Goal: Task Accomplishment & Management: Manage account settings

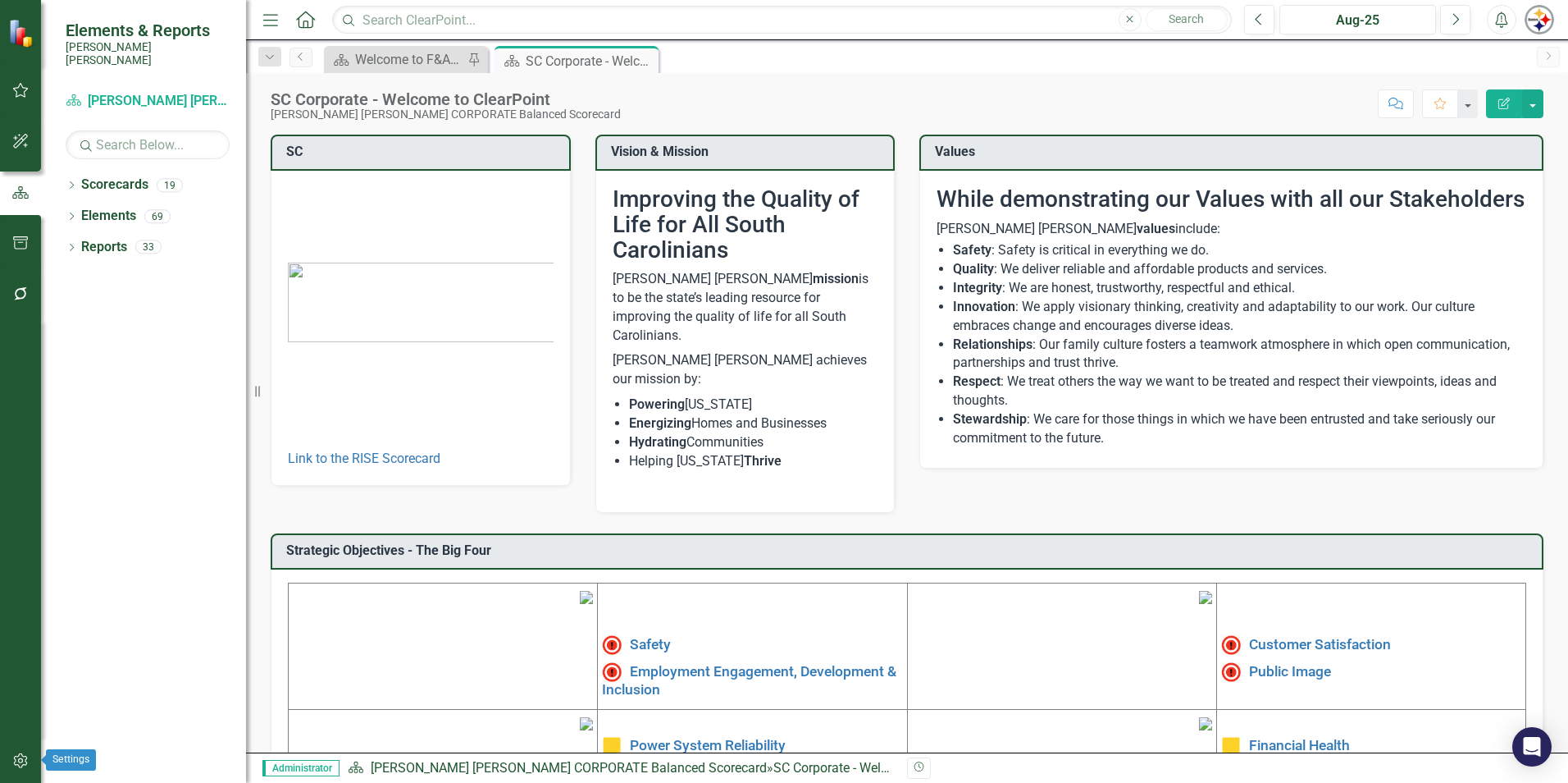
click at [21, 758] on icon "button" at bounding box center [20, 760] width 17 height 13
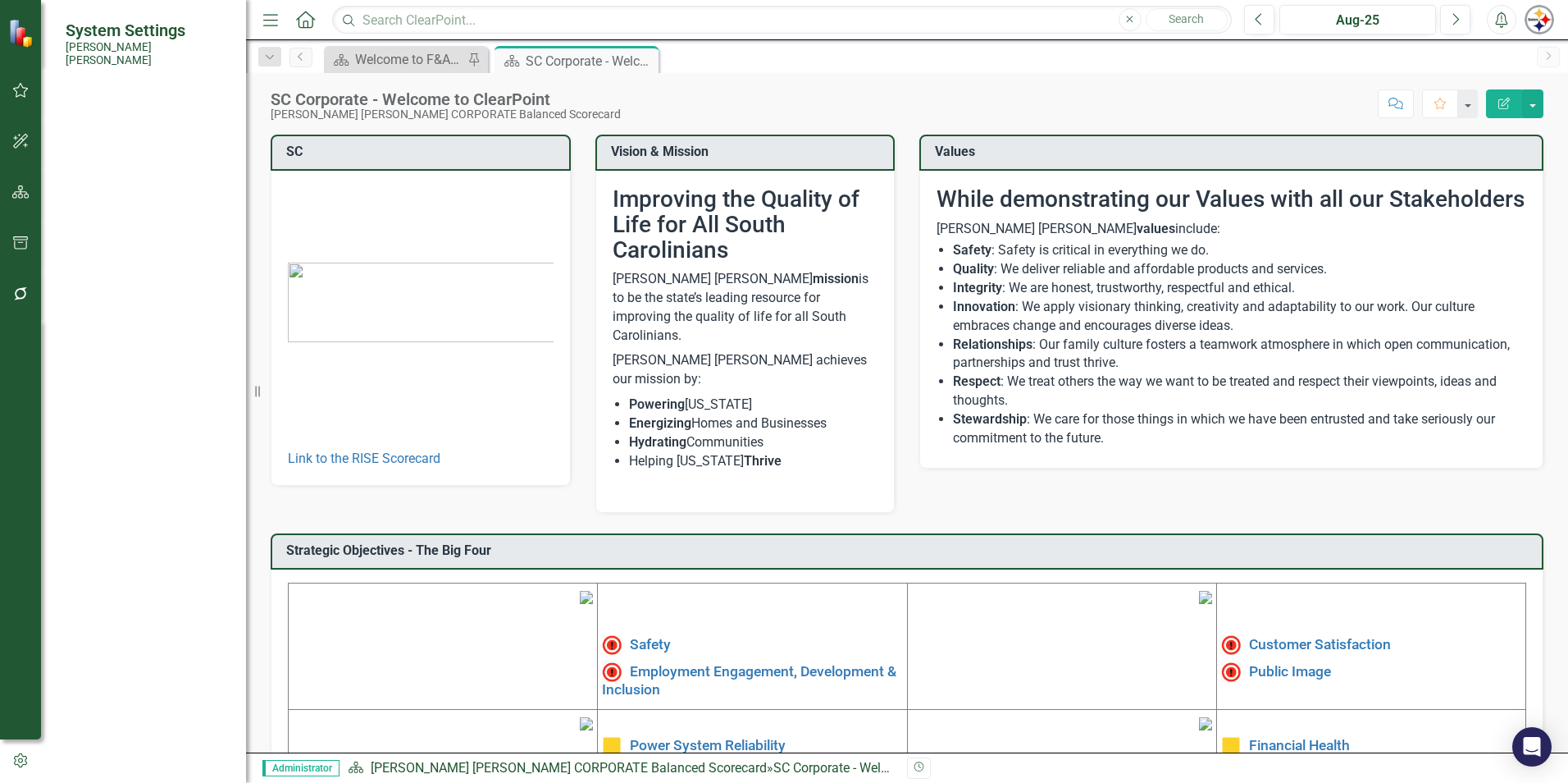
click at [116, 118] on link "Manage Users" at bounding box center [148, 127] width 164 height 19
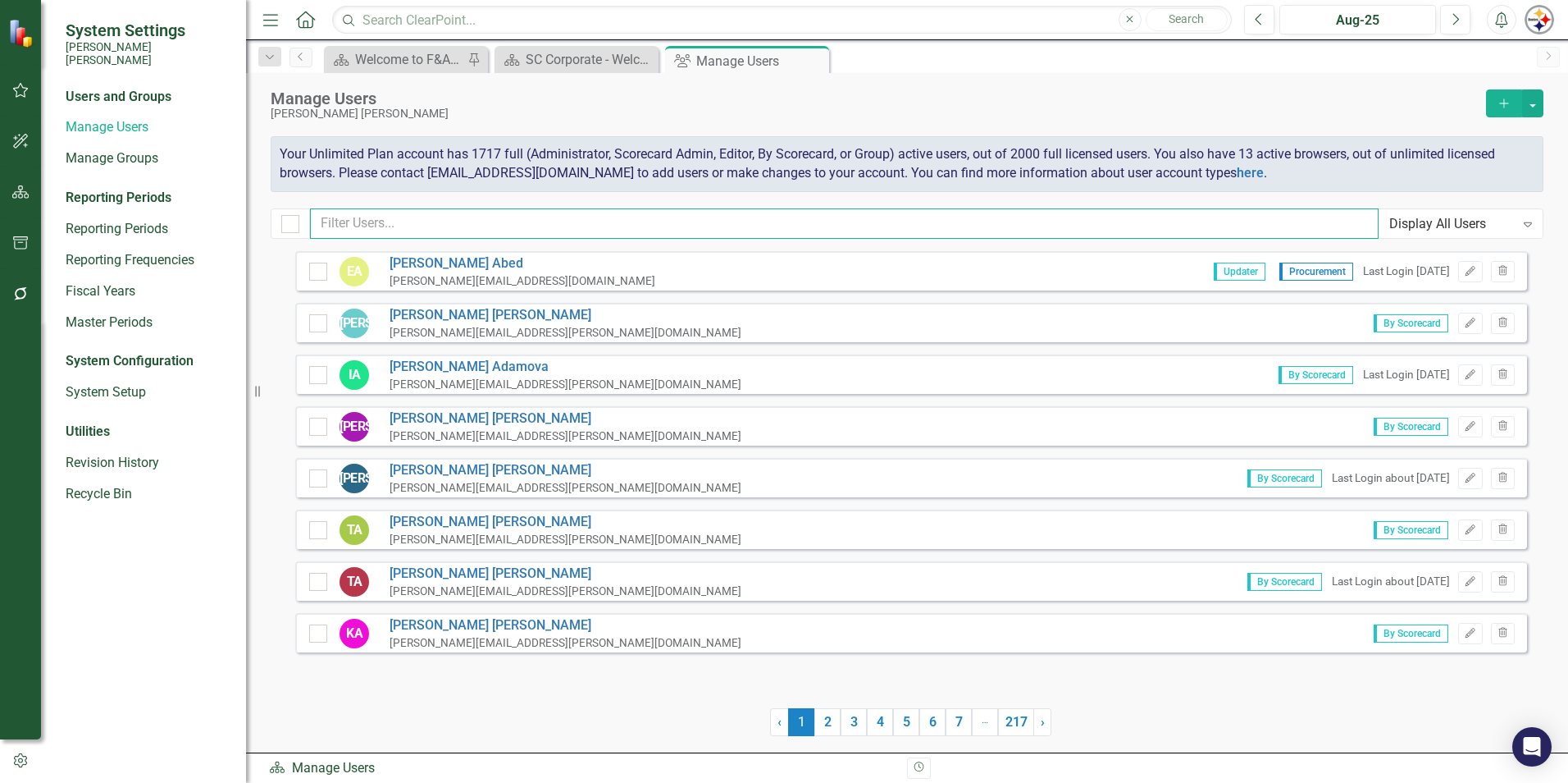
click at [403, 230] on input "text" at bounding box center [844, 223] width 1069 height 31
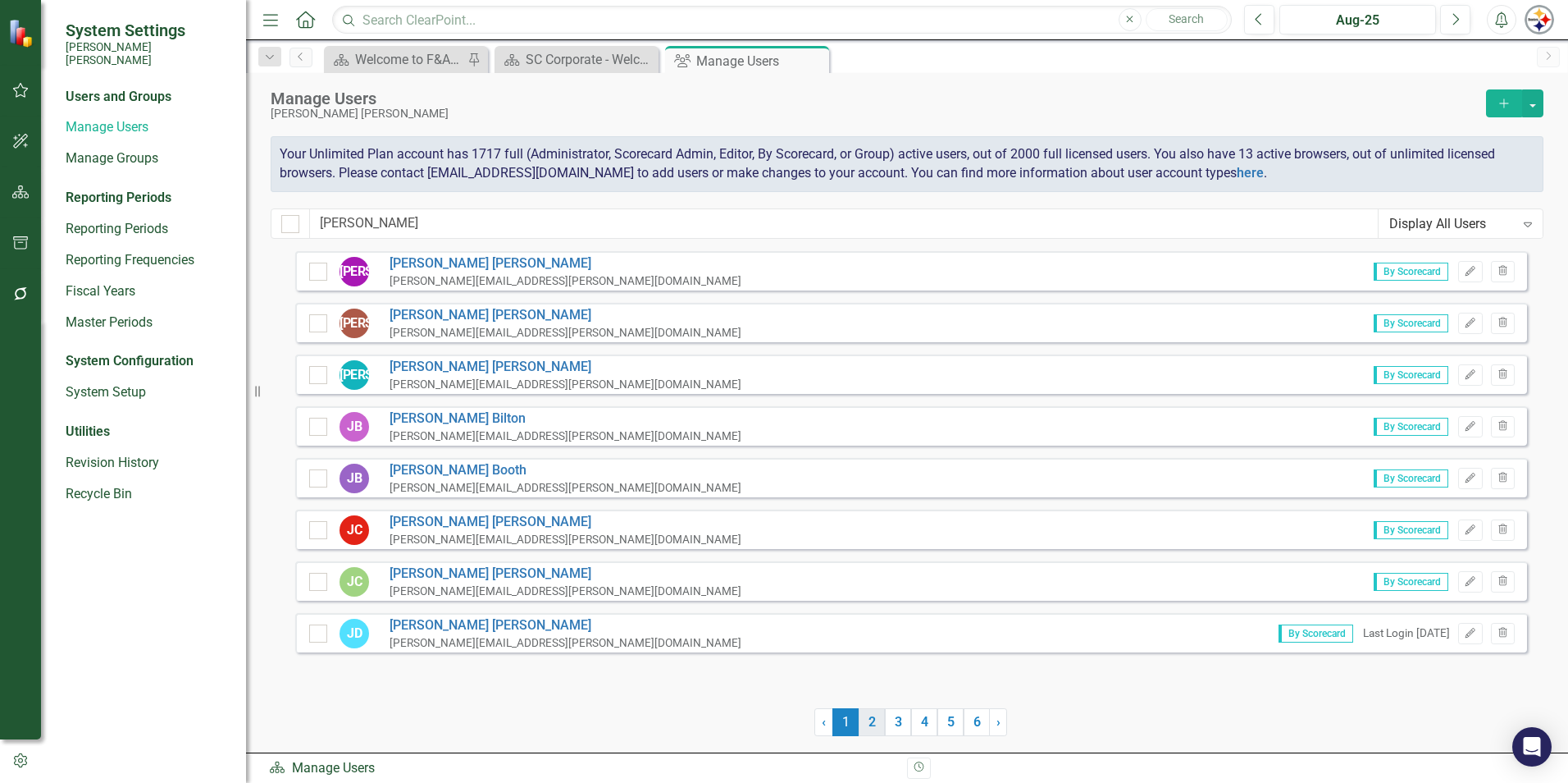
click at [872, 729] on link "2" at bounding box center [872, 723] width 27 height 28
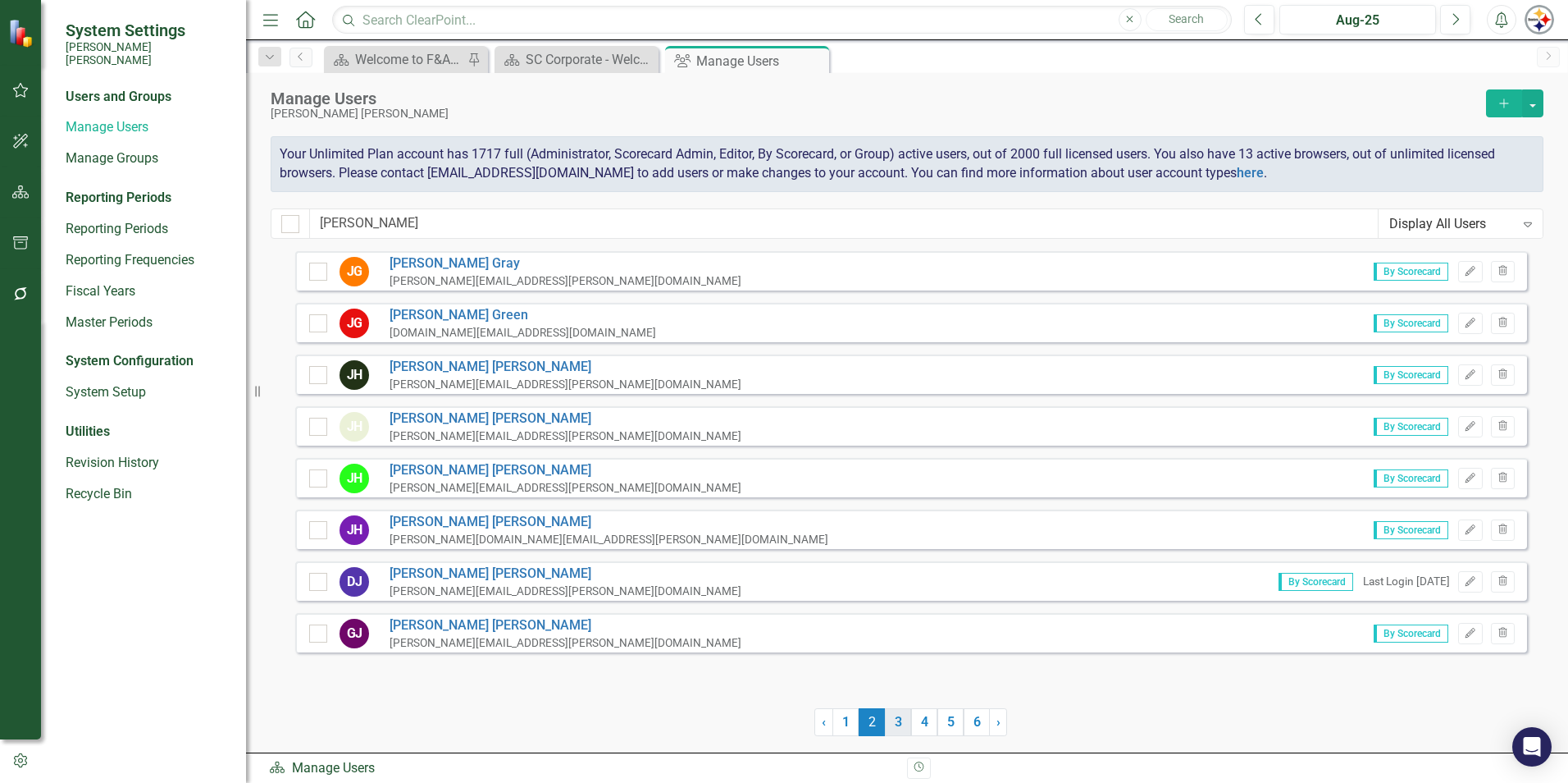
click at [903, 727] on link "3" at bounding box center [898, 723] width 27 height 28
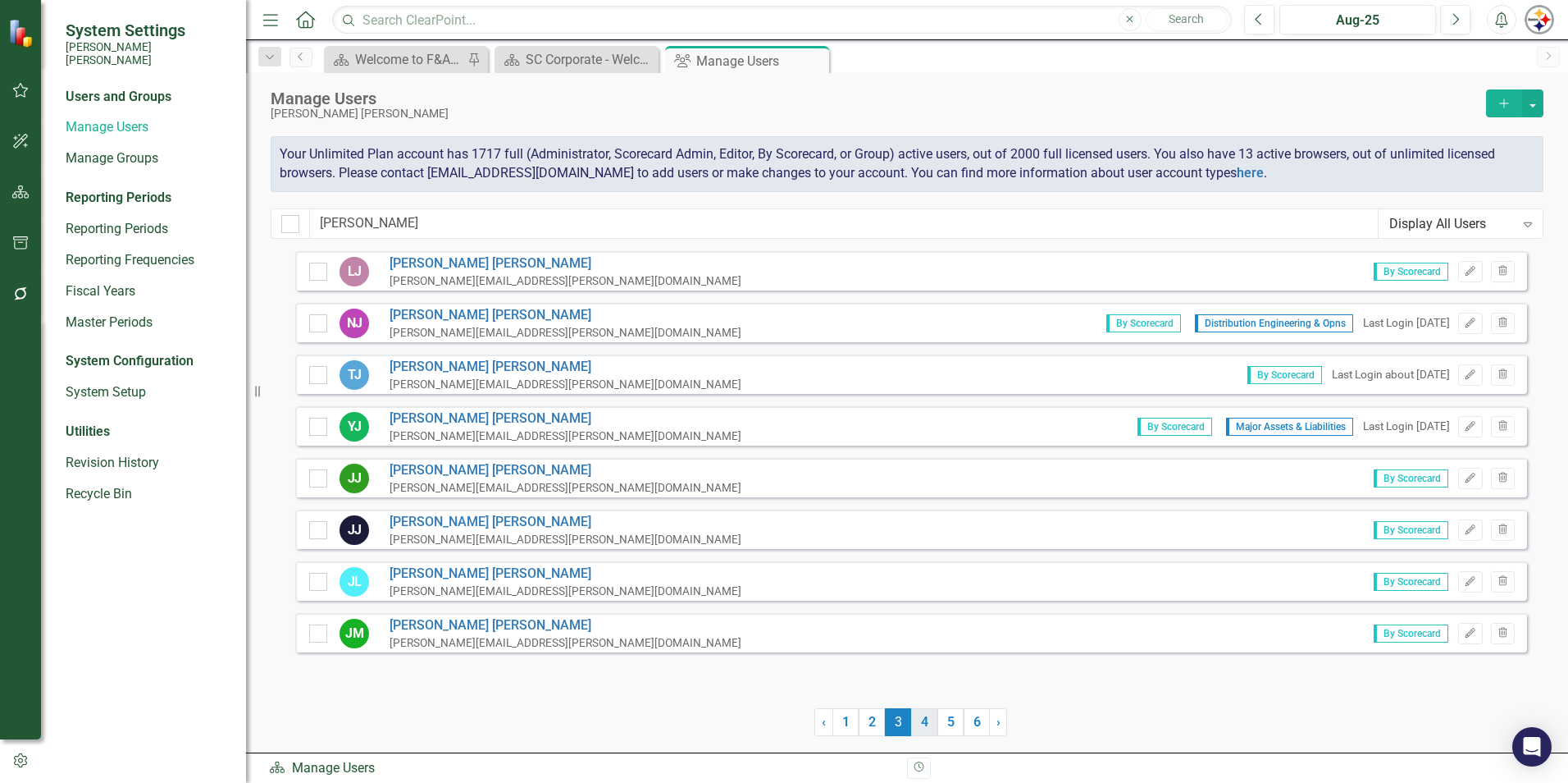
click at [933, 724] on link "4" at bounding box center [924, 723] width 27 height 28
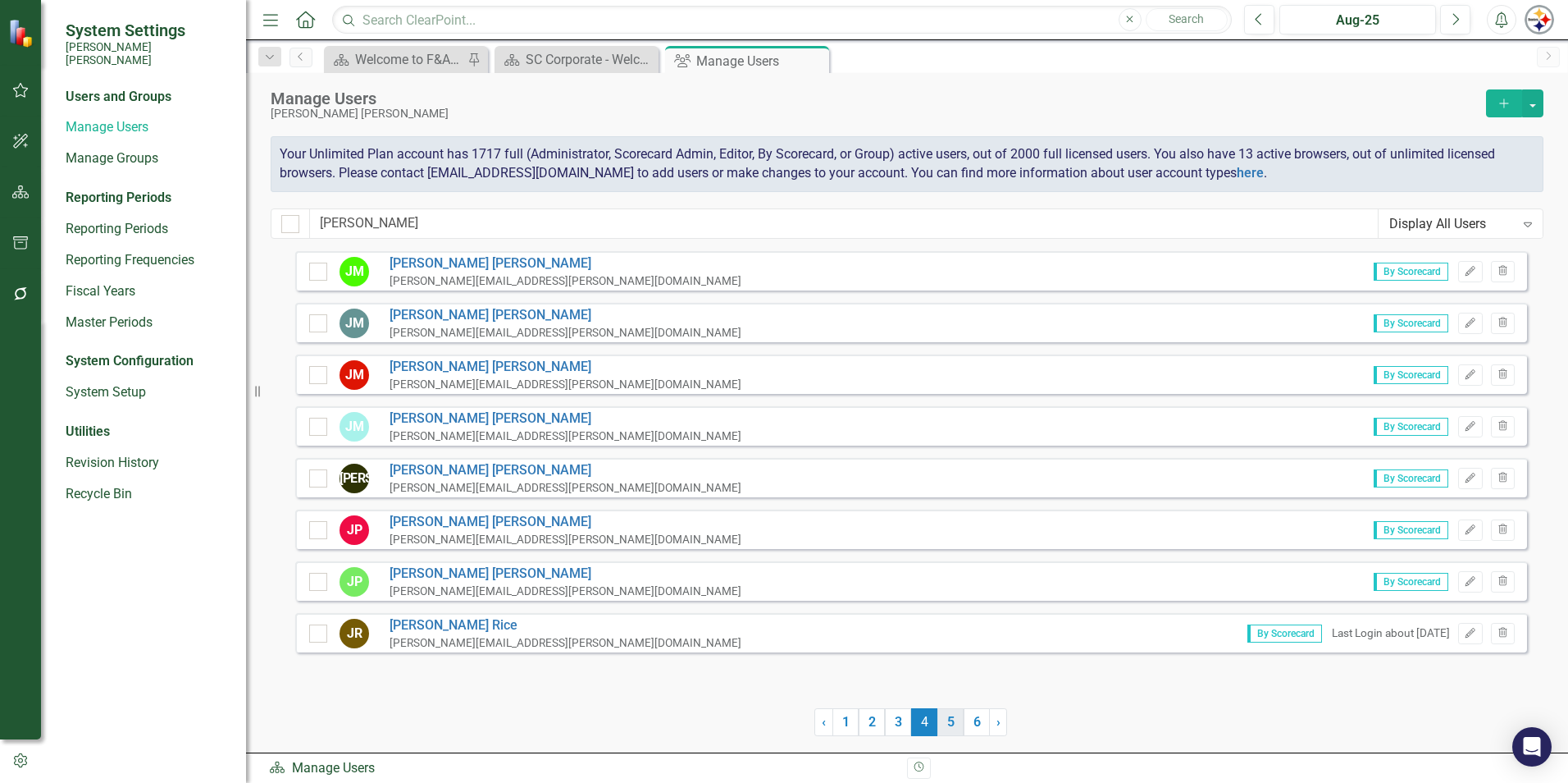
click at [943, 728] on link "5" at bounding box center [951, 723] width 27 height 28
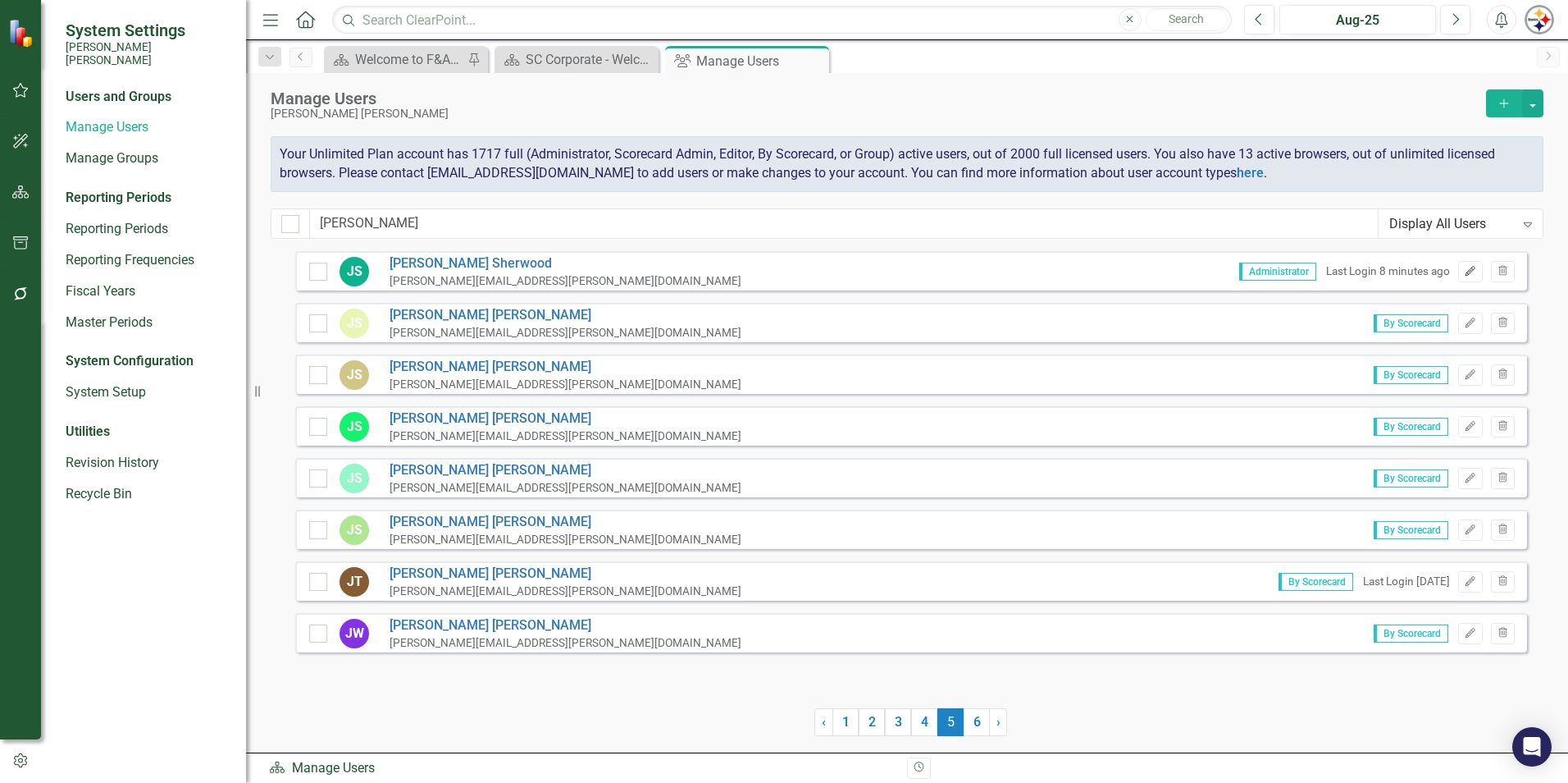
click at [1473, 267] on icon "button" at bounding box center [1471, 271] width 10 height 10
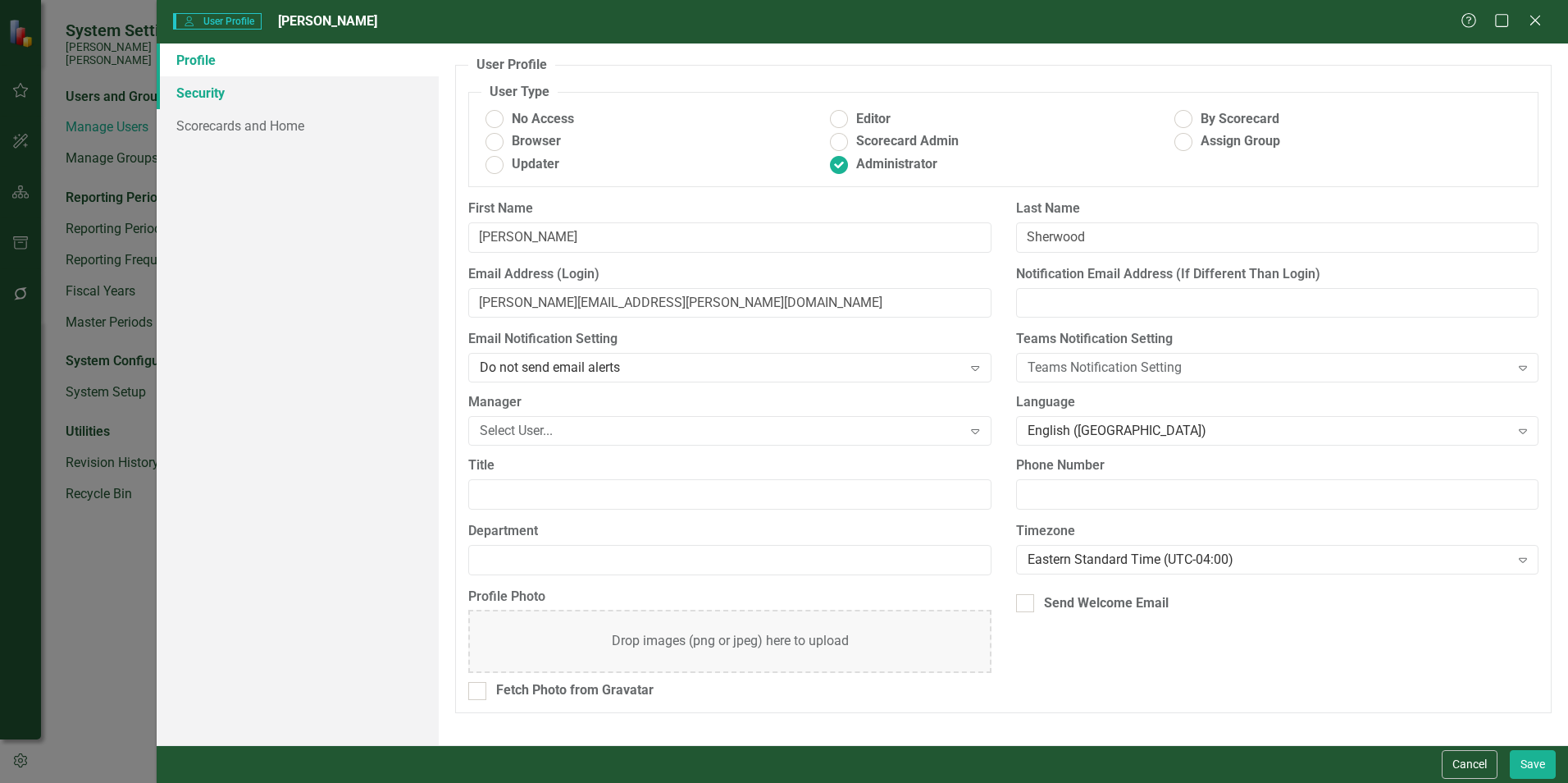
click at [195, 97] on link "Security" at bounding box center [297, 92] width 282 height 33
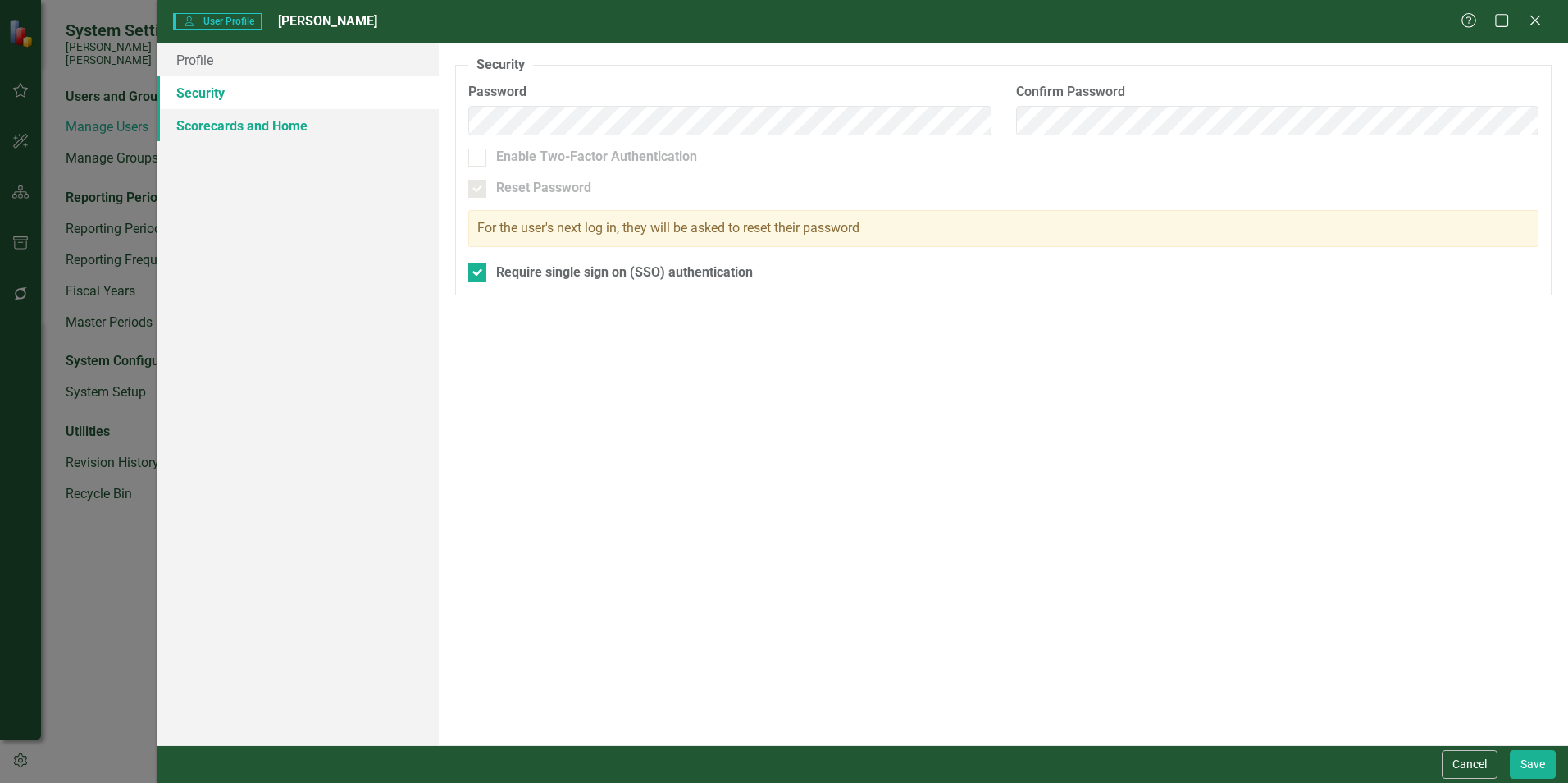
click at [211, 132] on link "Scorecards and Home" at bounding box center [297, 125] width 282 height 33
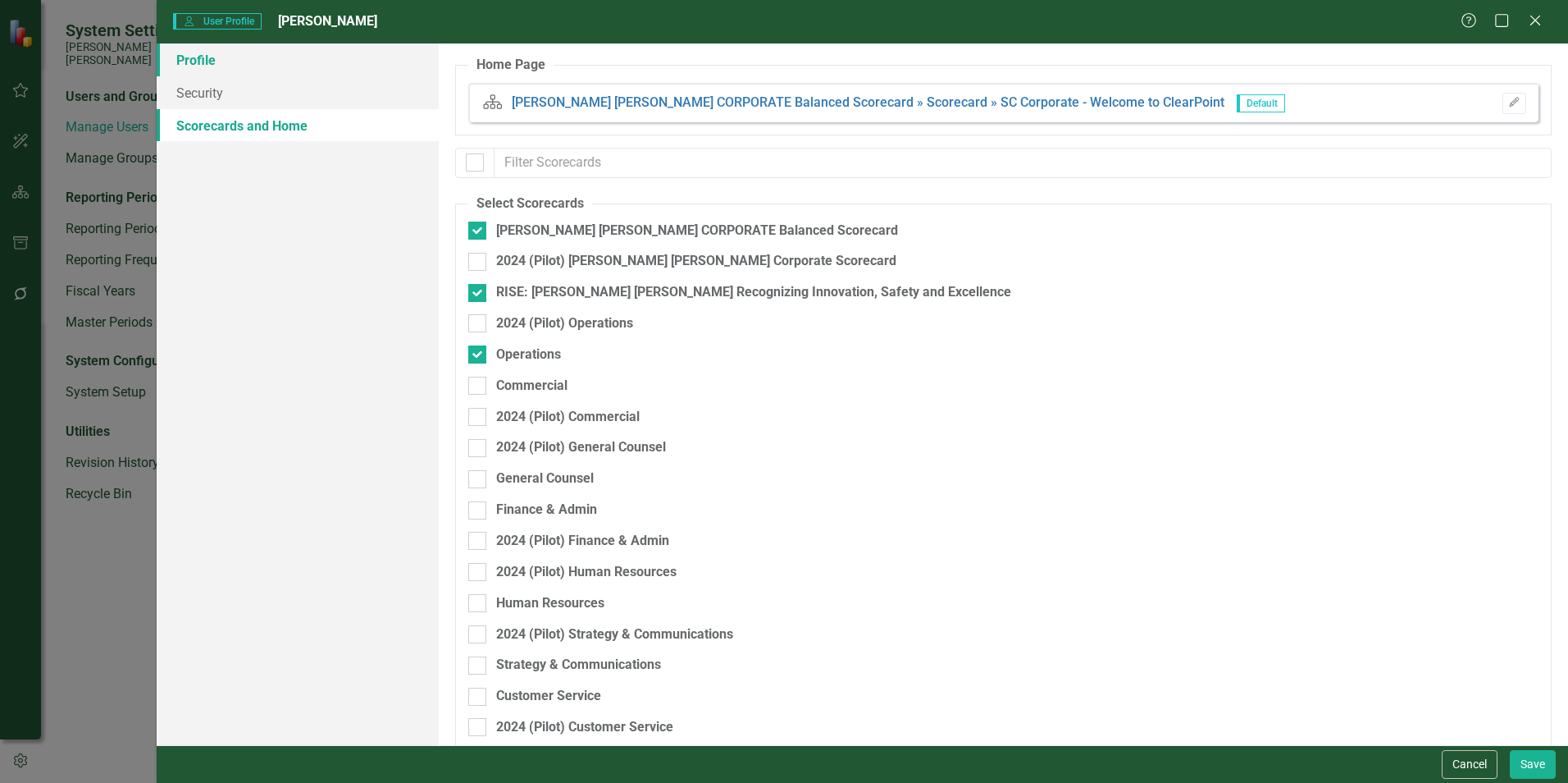
click at [199, 60] on link "Profile" at bounding box center [297, 59] width 282 height 33
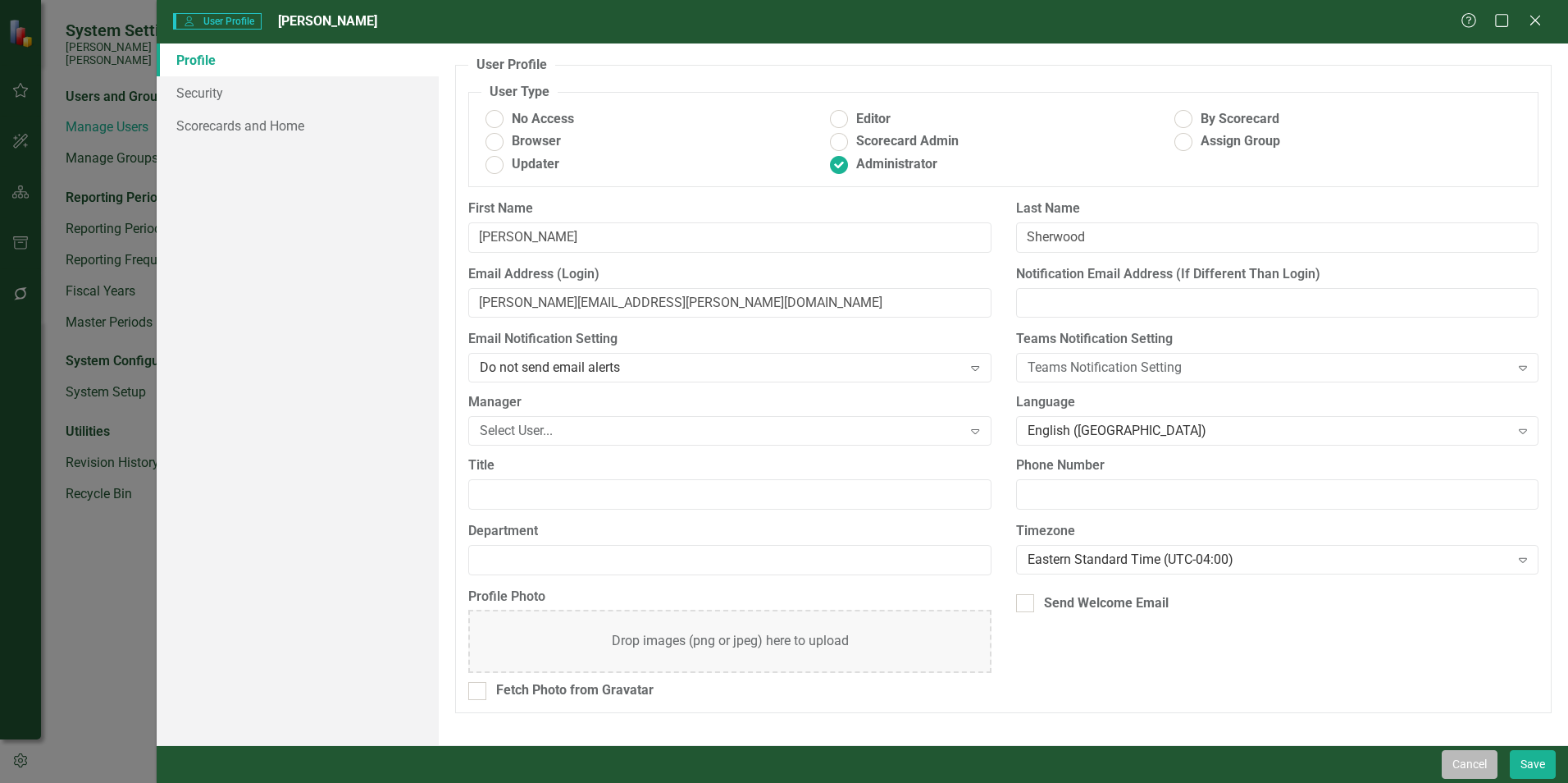
click at [1478, 769] on button "Cancel" at bounding box center [1470, 764] width 55 height 29
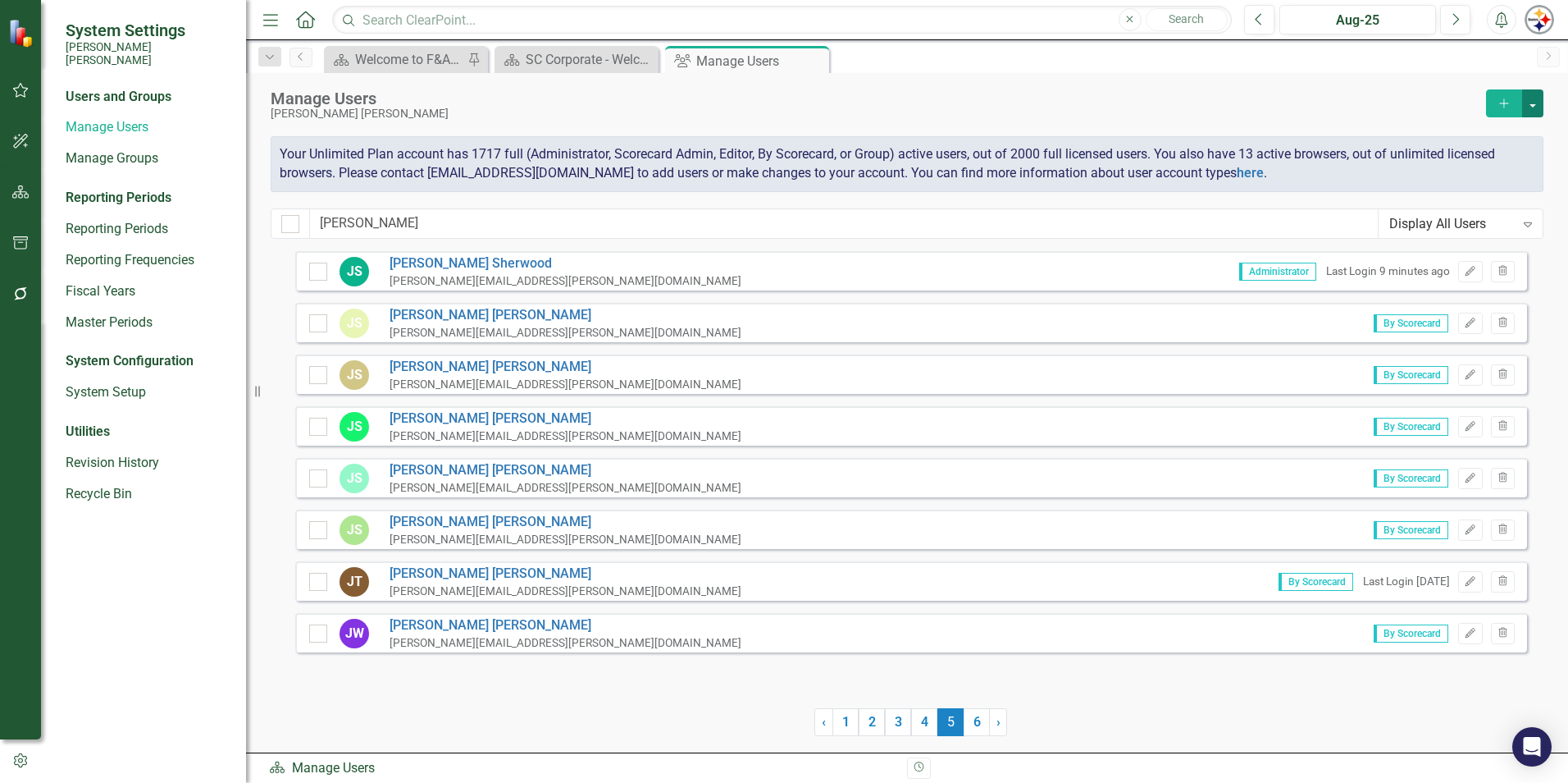
click at [1532, 104] on button "button" at bounding box center [1533, 103] width 22 height 28
click at [461, 262] on link "[PERSON_NAME]" at bounding box center [565, 264] width 352 height 19
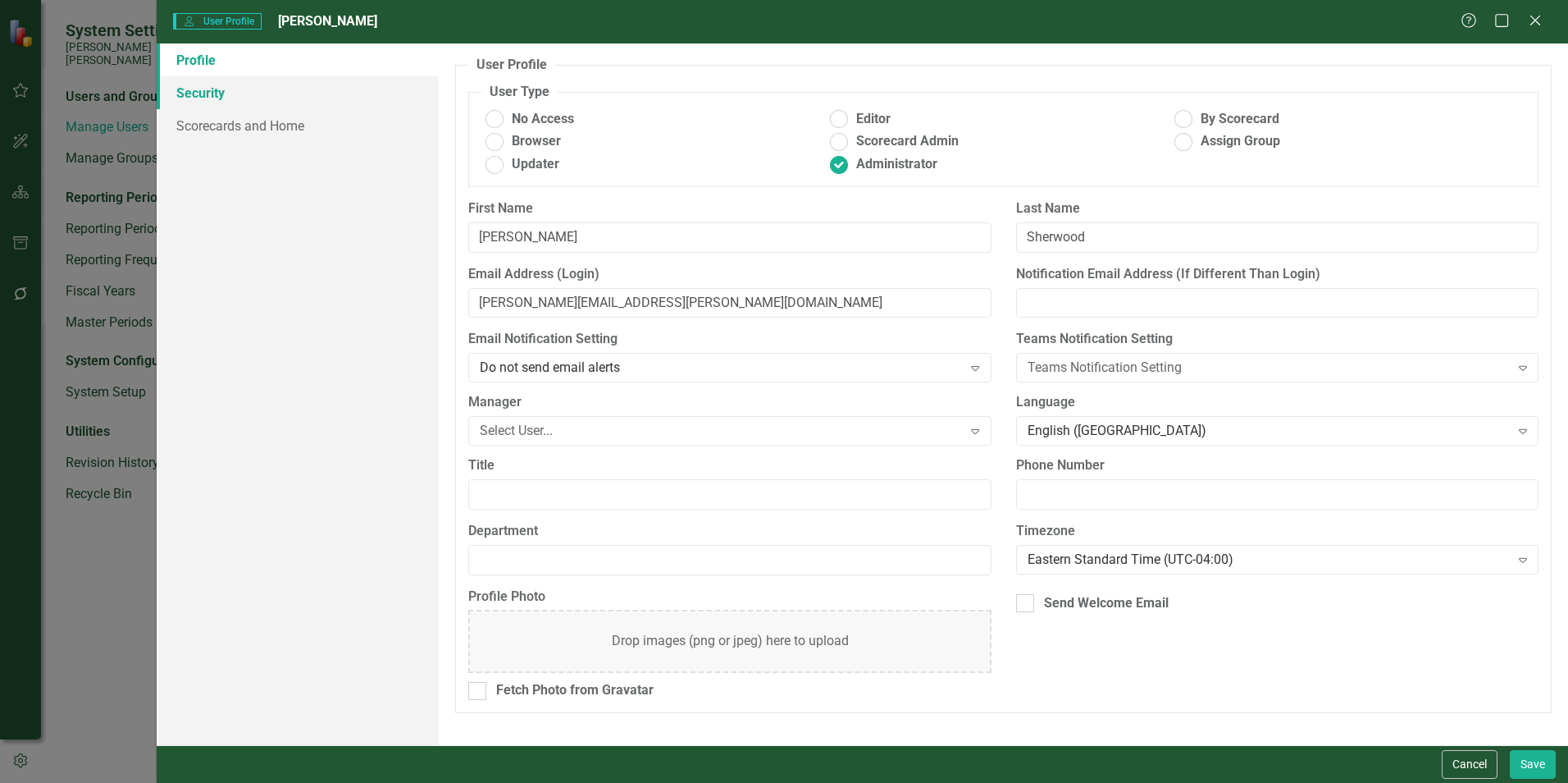
click at [233, 88] on link "Security" at bounding box center [297, 92] width 282 height 33
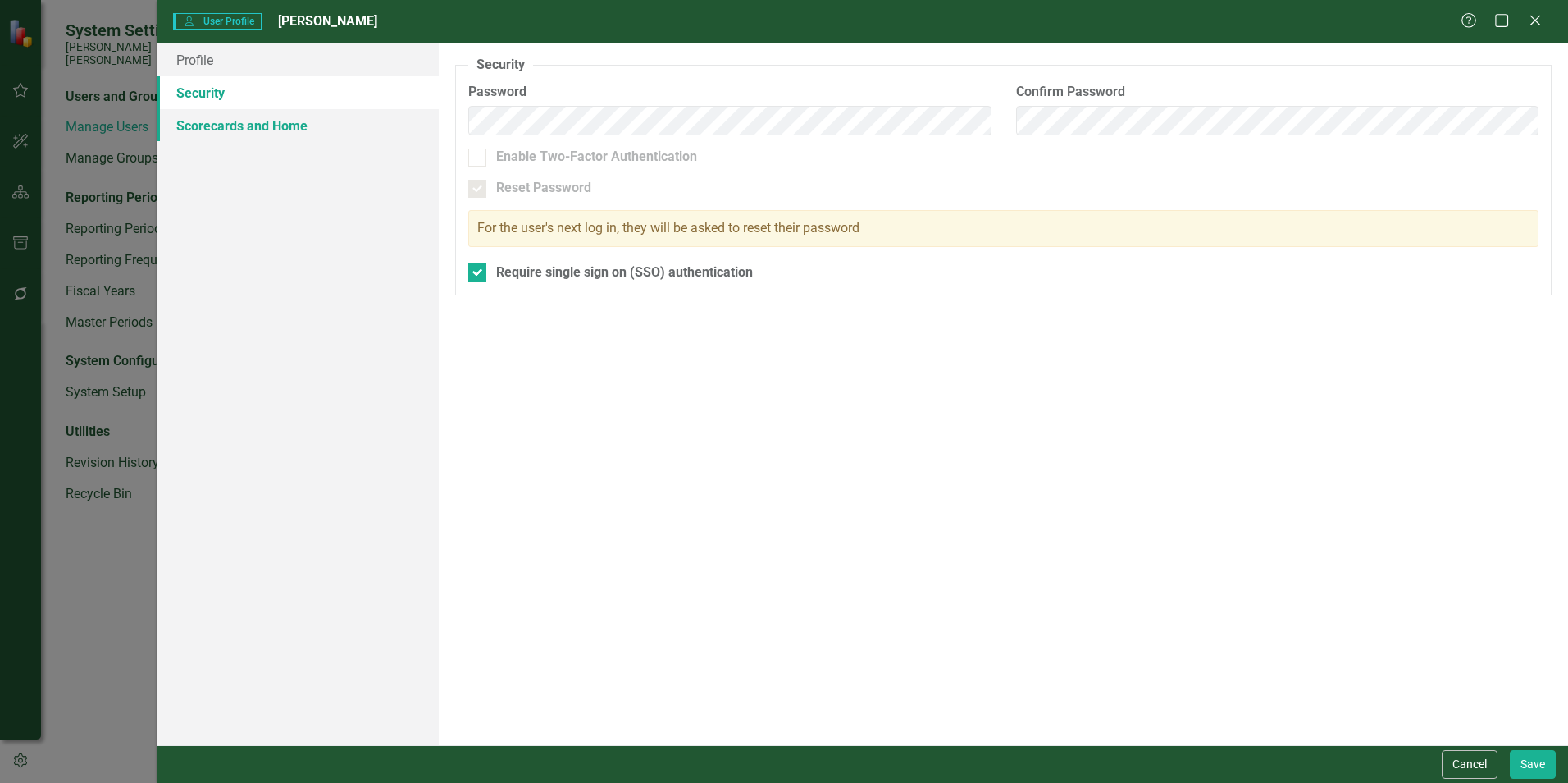
click at [196, 122] on link "Scorecards and Home" at bounding box center [297, 125] width 282 height 33
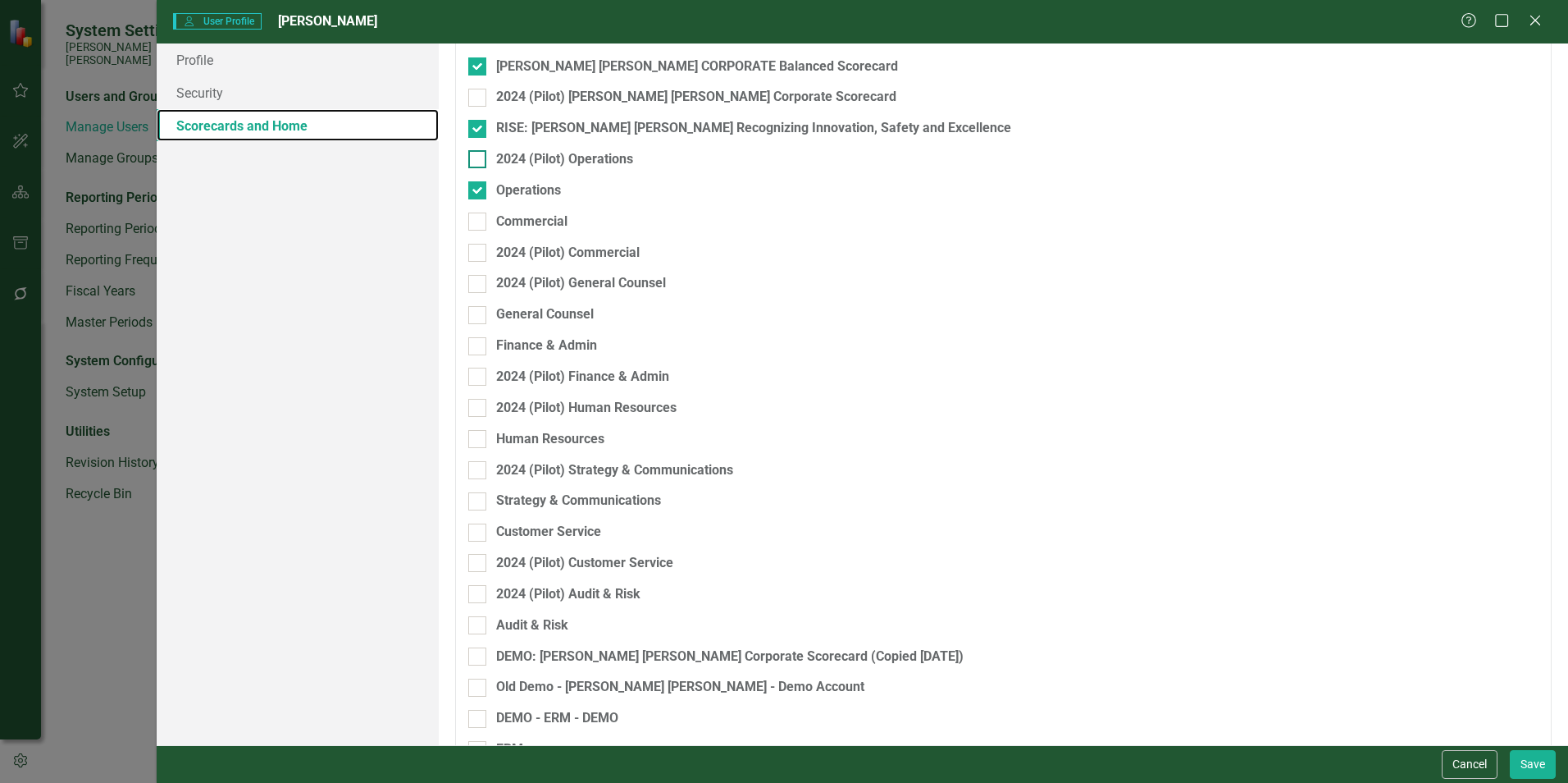
scroll to position [203, 0]
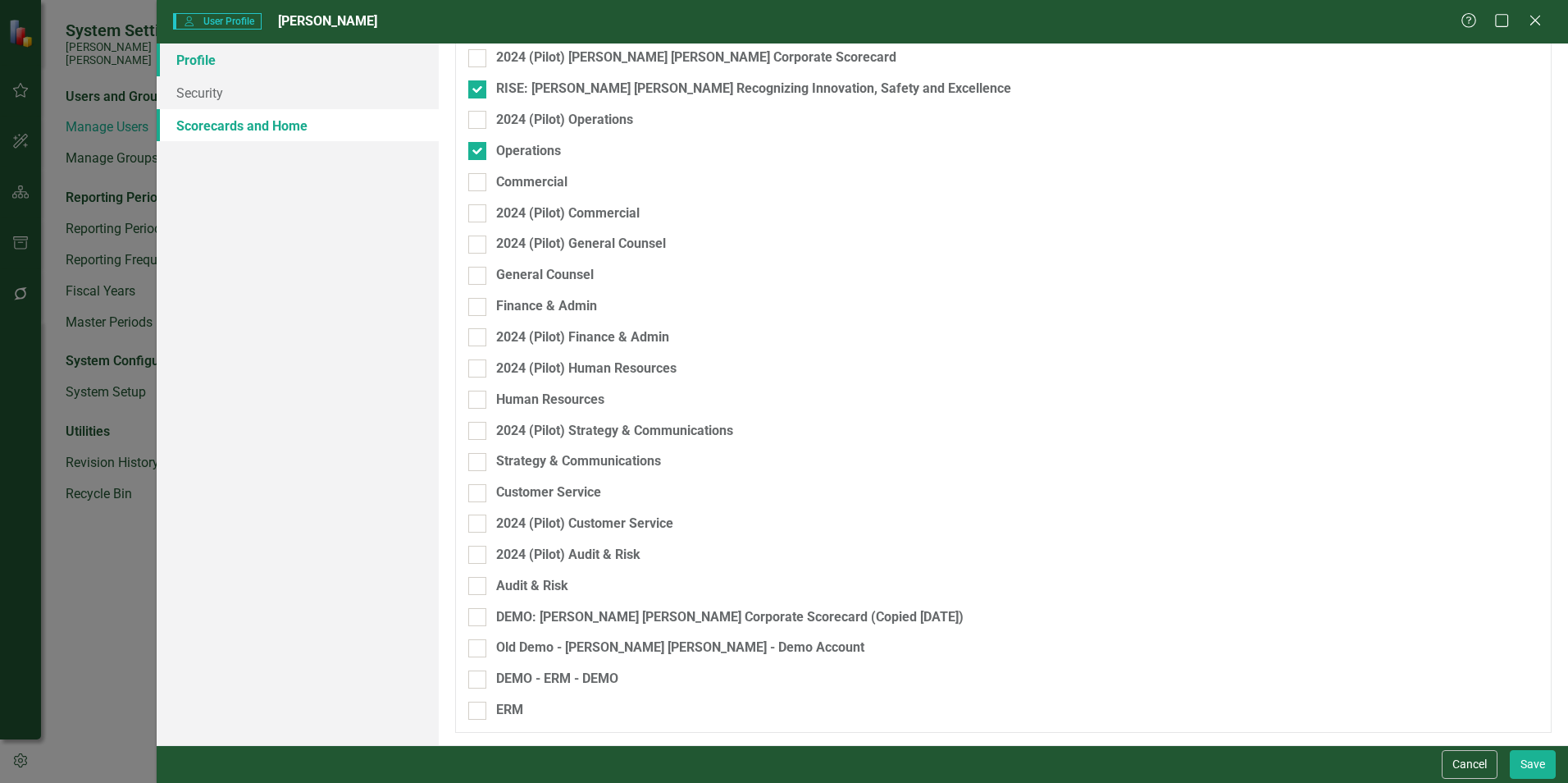
click at [204, 64] on link "Profile" at bounding box center [297, 59] width 282 height 33
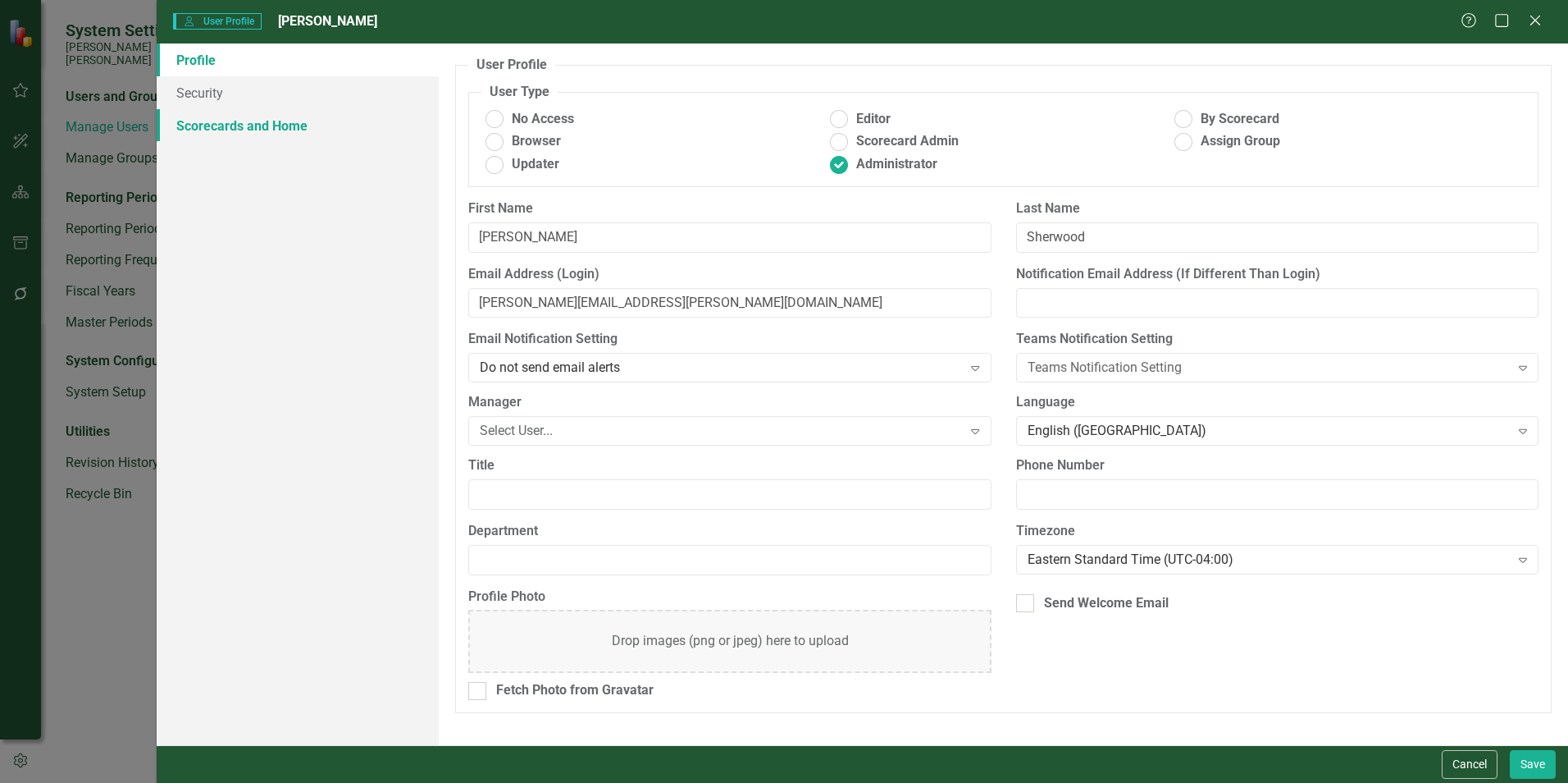
click at [263, 127] on link "Scorecards and Home" at bounding box center [297, 125] width 282 height 33
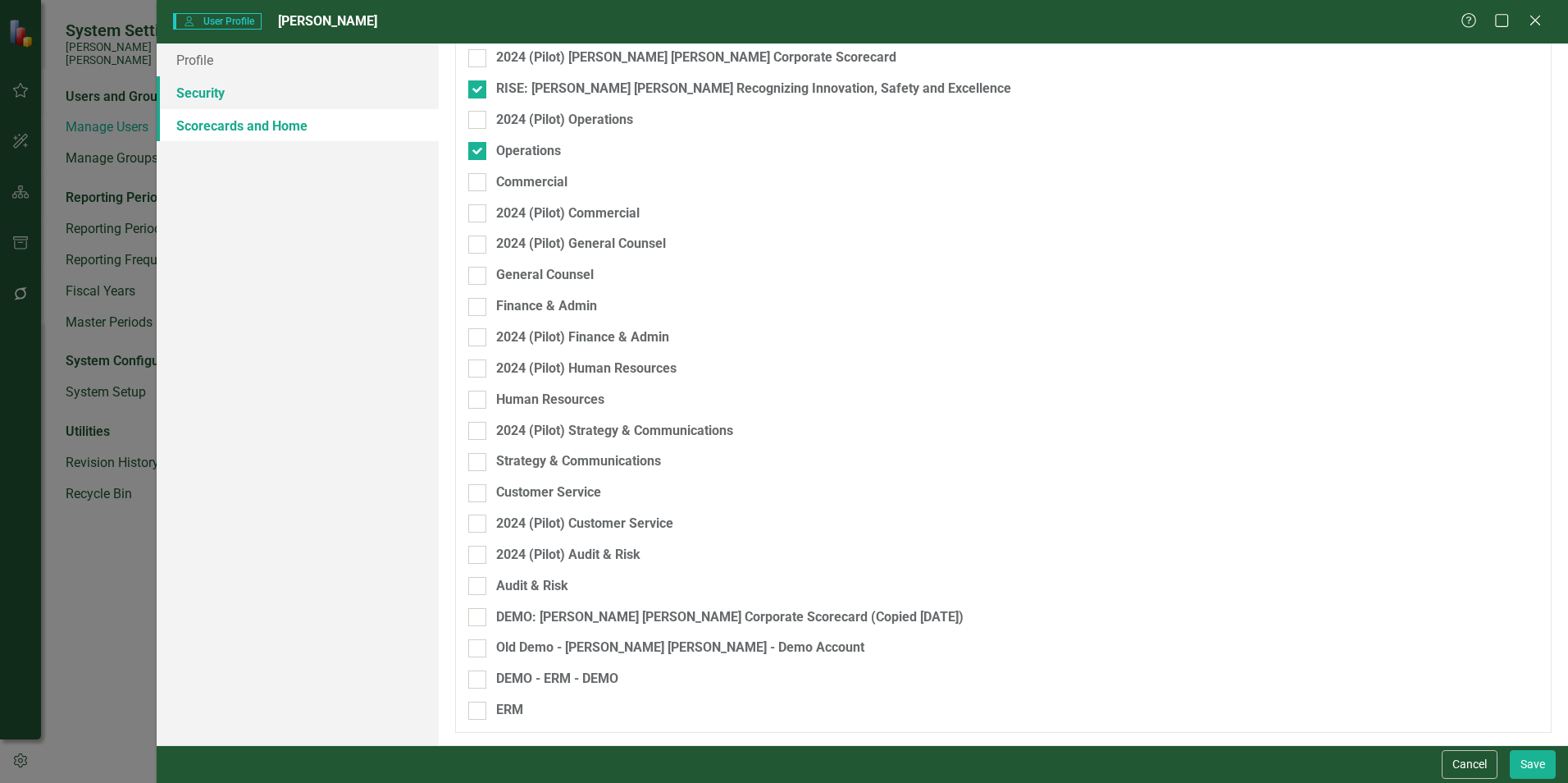
click at [220, 90] on link "Security" at bounding box center [297, 92] width 282 height 33
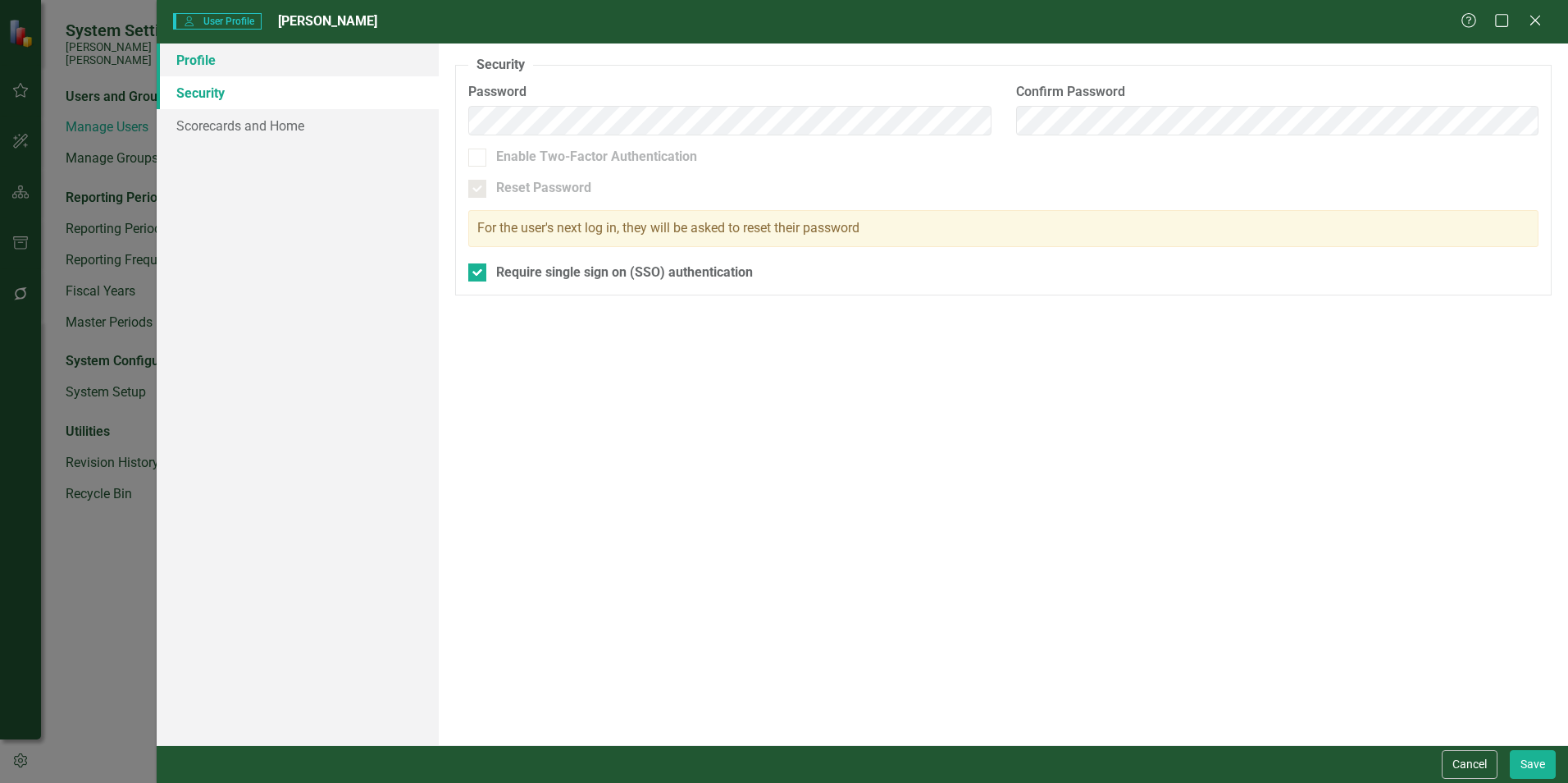
click at [199, 64] on link "Profile" at bounding box center [297, 59] width 282 height 33
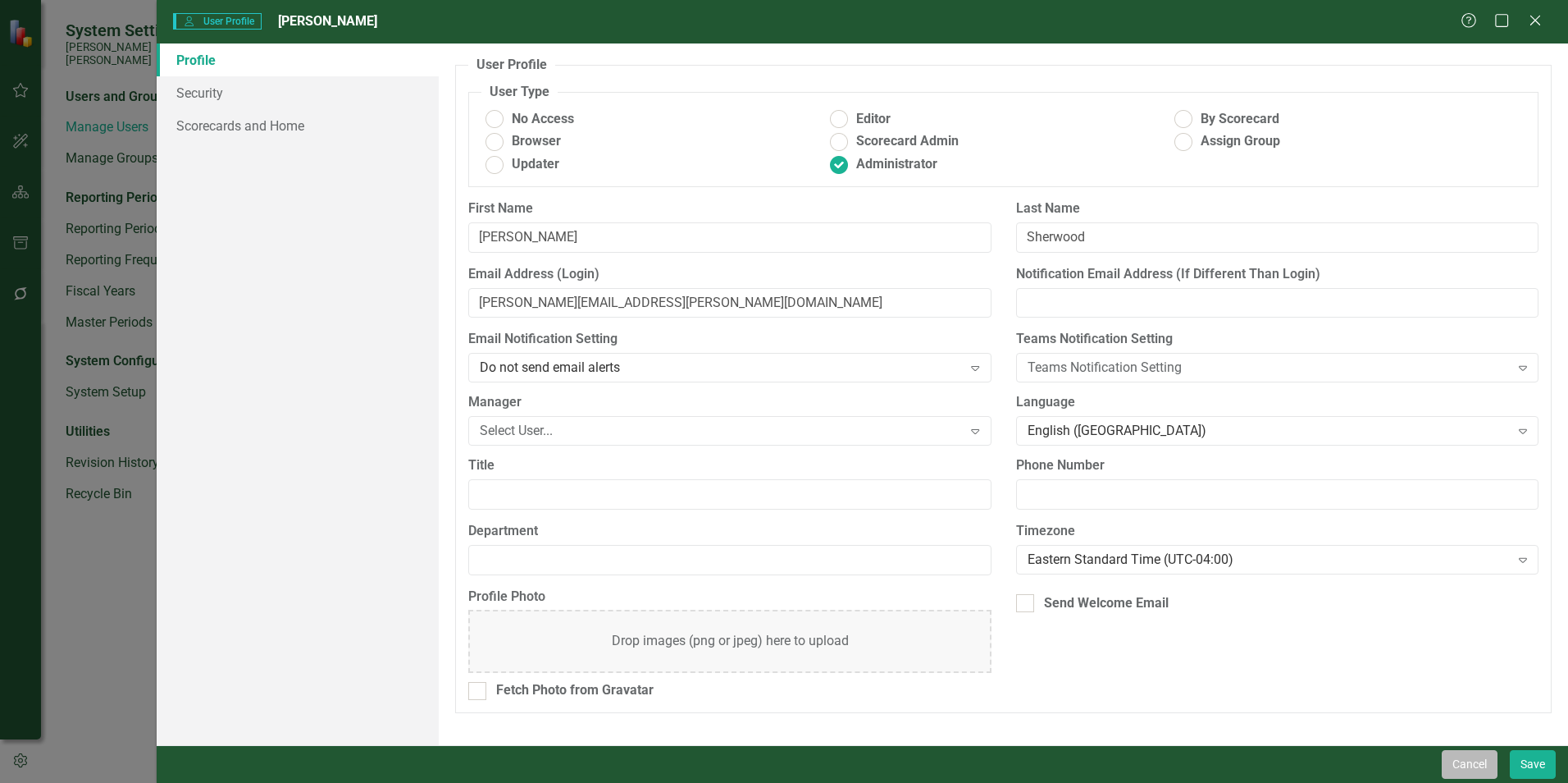
click at [1483, 775] on button "Cancel" at bounding box center [1470, 764] width 55 height 29
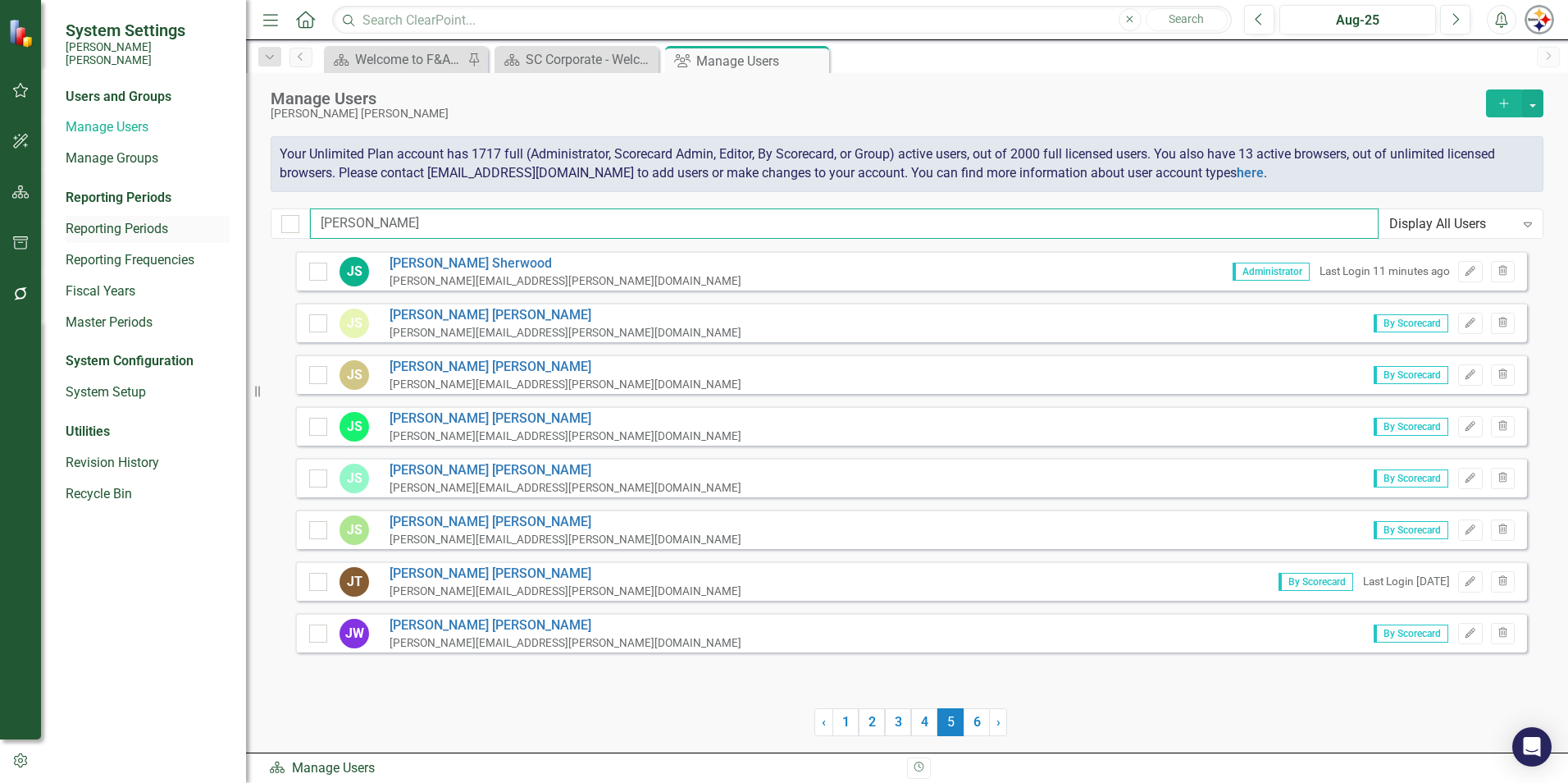
drag, startPoint x: 394, startPoint y: 228, endPoint x: 171, endPoint y: 227, distance: 223.0
click at [171, 227] on div "System Settings [PERSON_NAME] [PERSON_NAME] Users and Groups Manage Users Manag…" at bounding box center [784, 392] width 1568 height 783
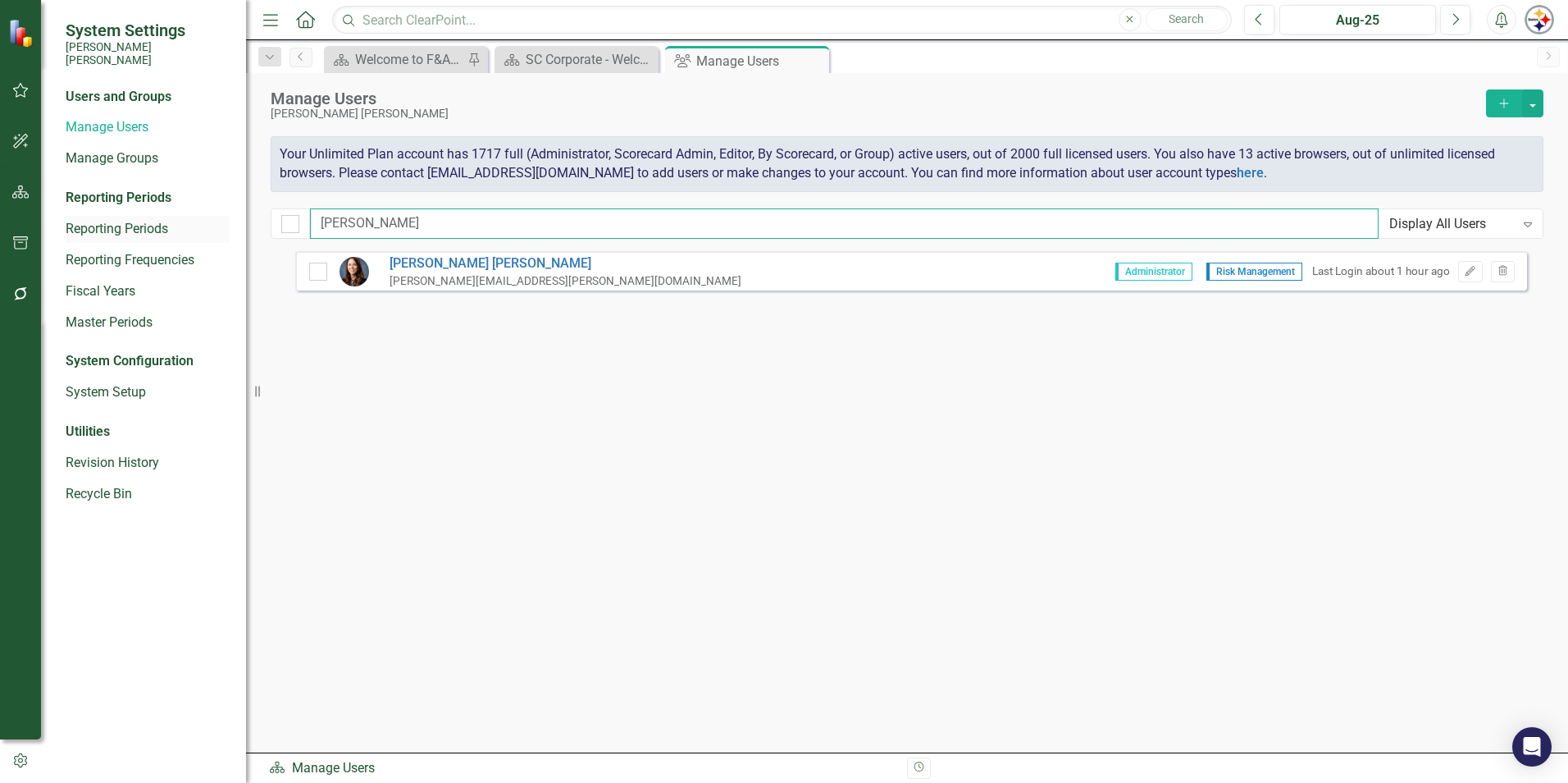
type input "[PERSON_NAME]"
click at [1468, 275] on icon "Edit" at bounding box center [1470, 272] width 12 height 10
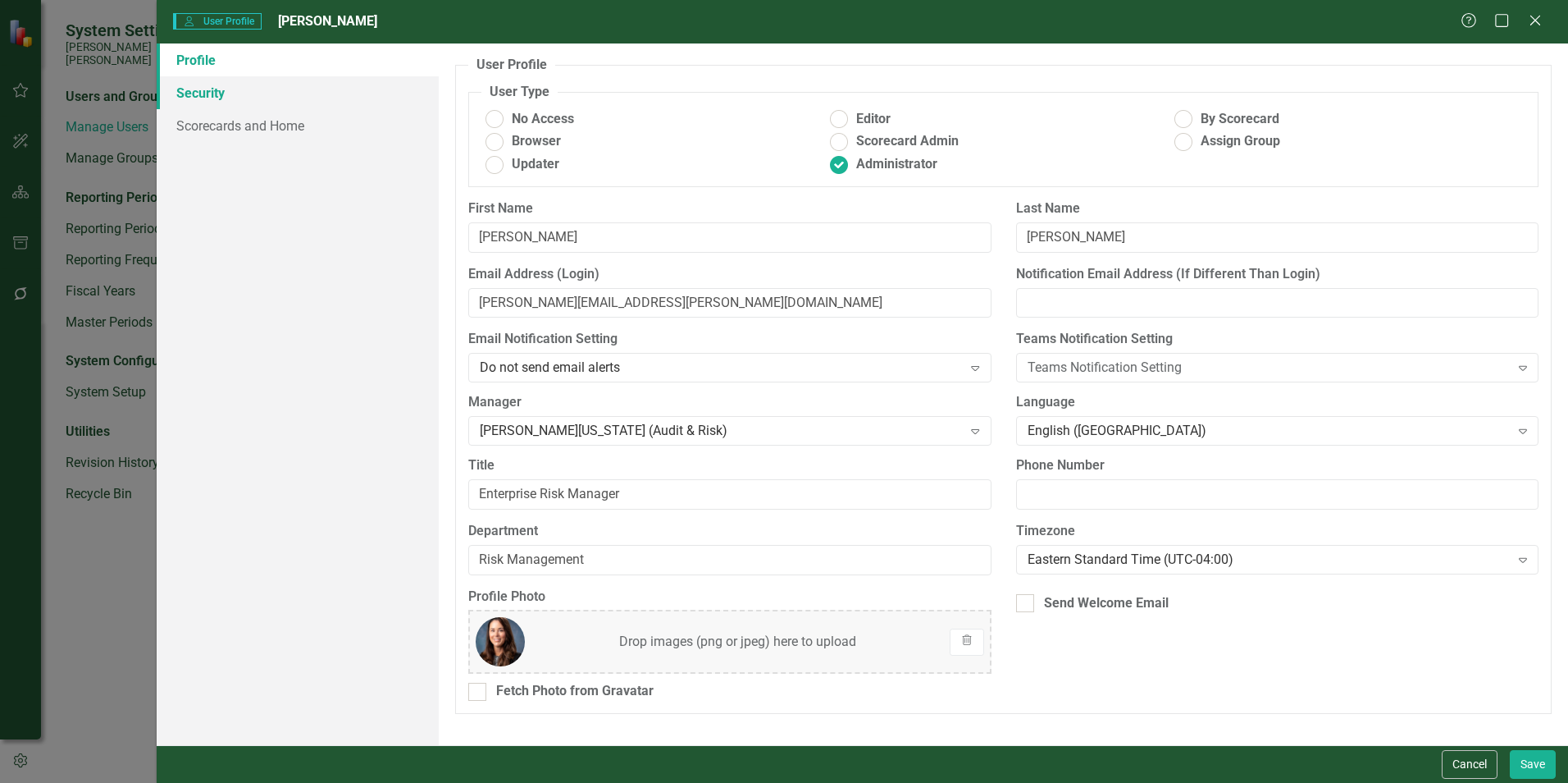
click at [186, 94] on link "Security" at bounding box center [297, 92] width 282 height 33
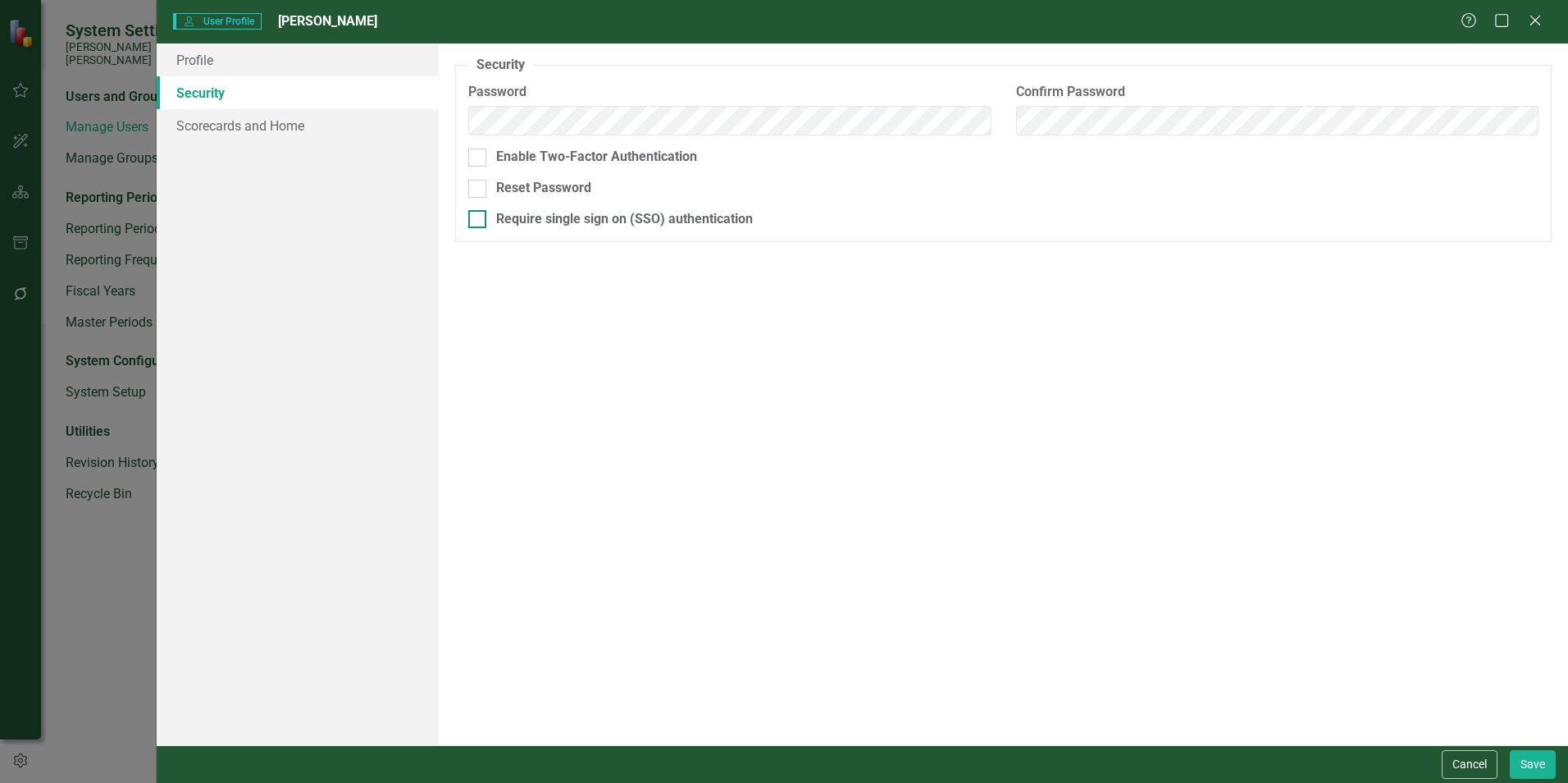
click at [478, 222] on div at bounding box center [477, 219] width 18 height 18
click at [478, 221] on input "Require single sign on (SSO) authentication" at bounding box center [473, 215] width 11 height 11
checkbox input "true"
click at [1530, 766] on button "Save" at bounding box center [1533, 764] width 46 height 29
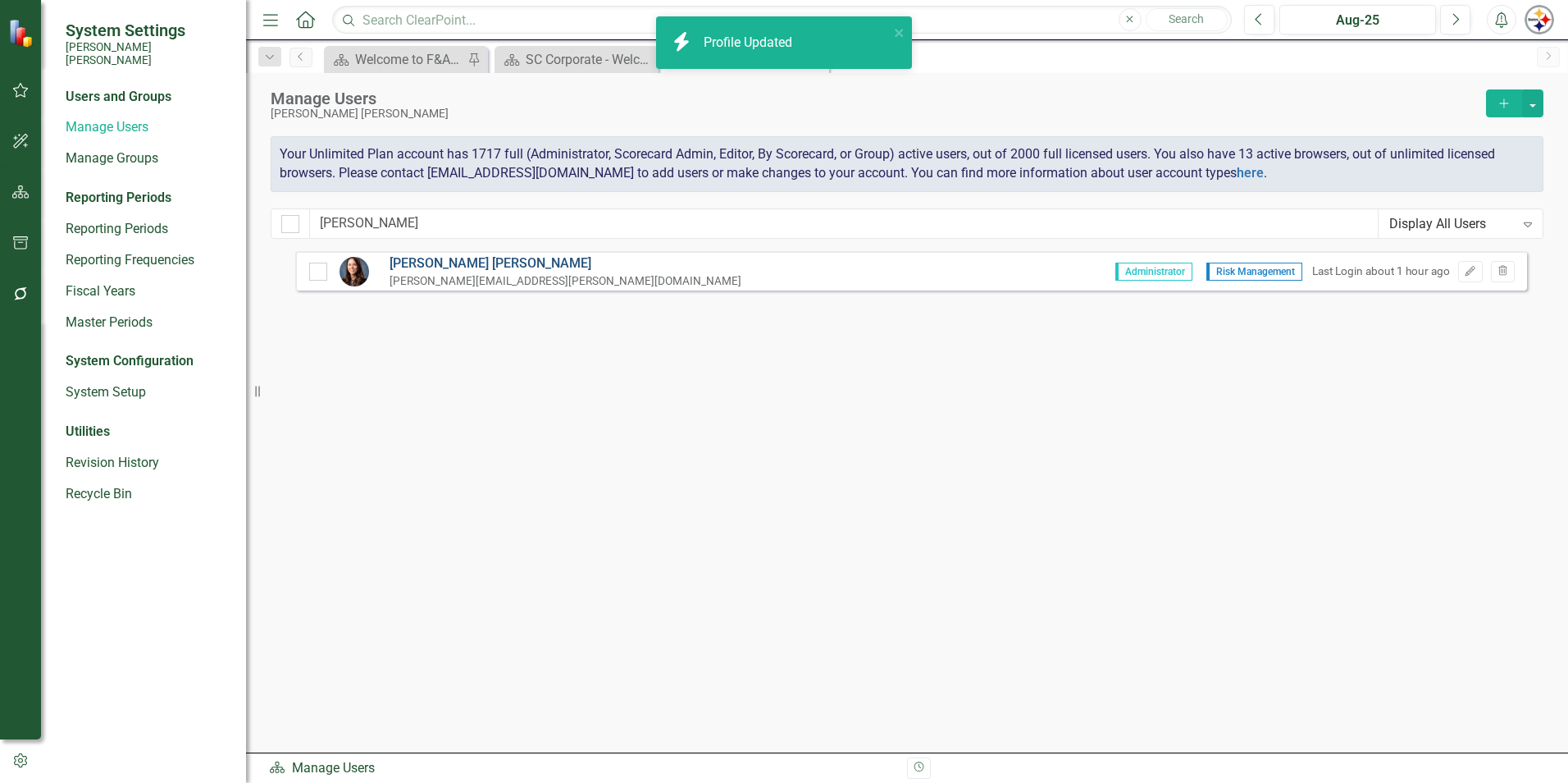
click at [449, 260] on link "[PERSON_NAME]" at bounding box center [565, 264] width 352 height 19
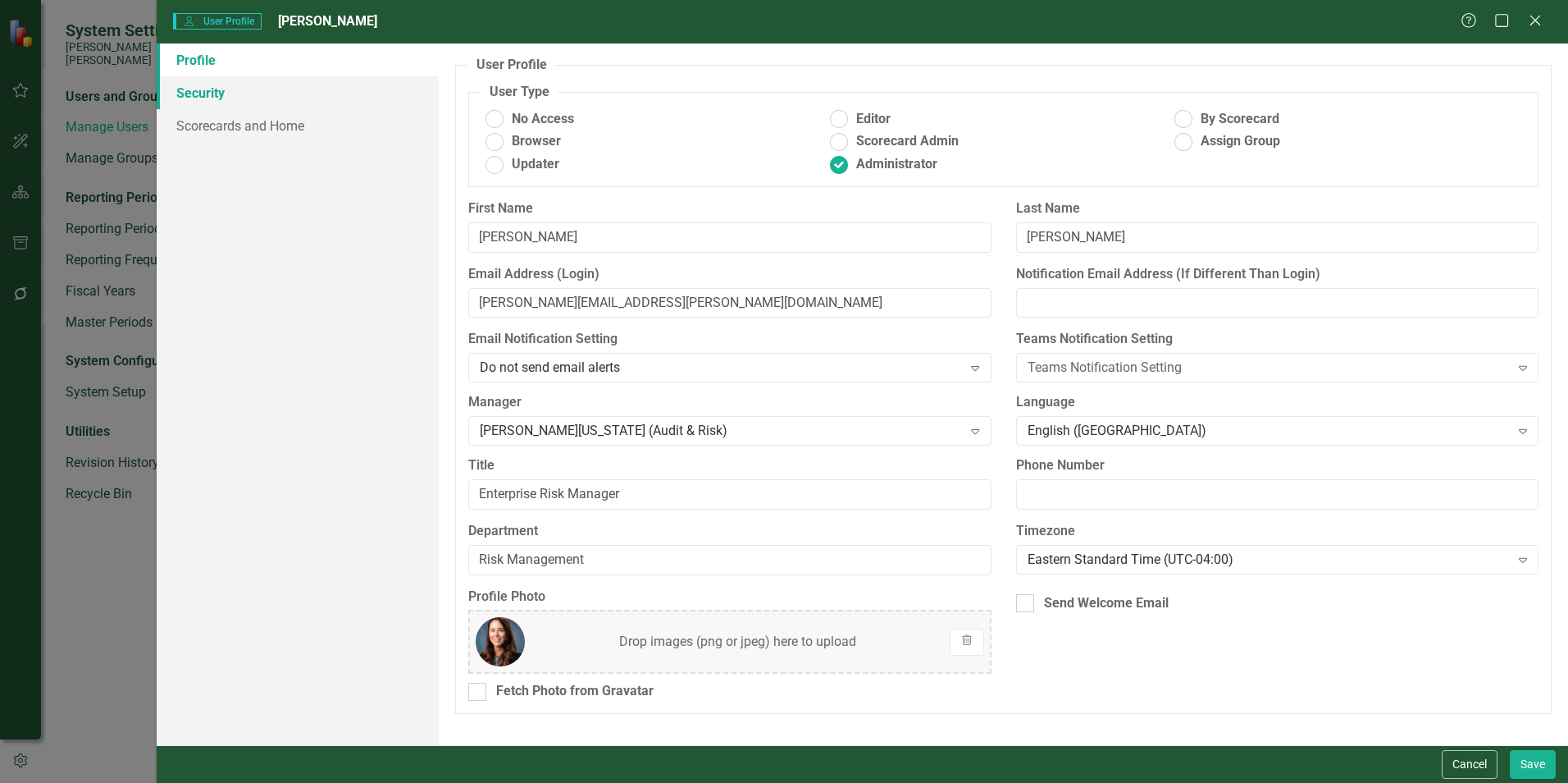
click at [221, 102] on link "Security" at bounding box center [297, 92] width 282 height 33
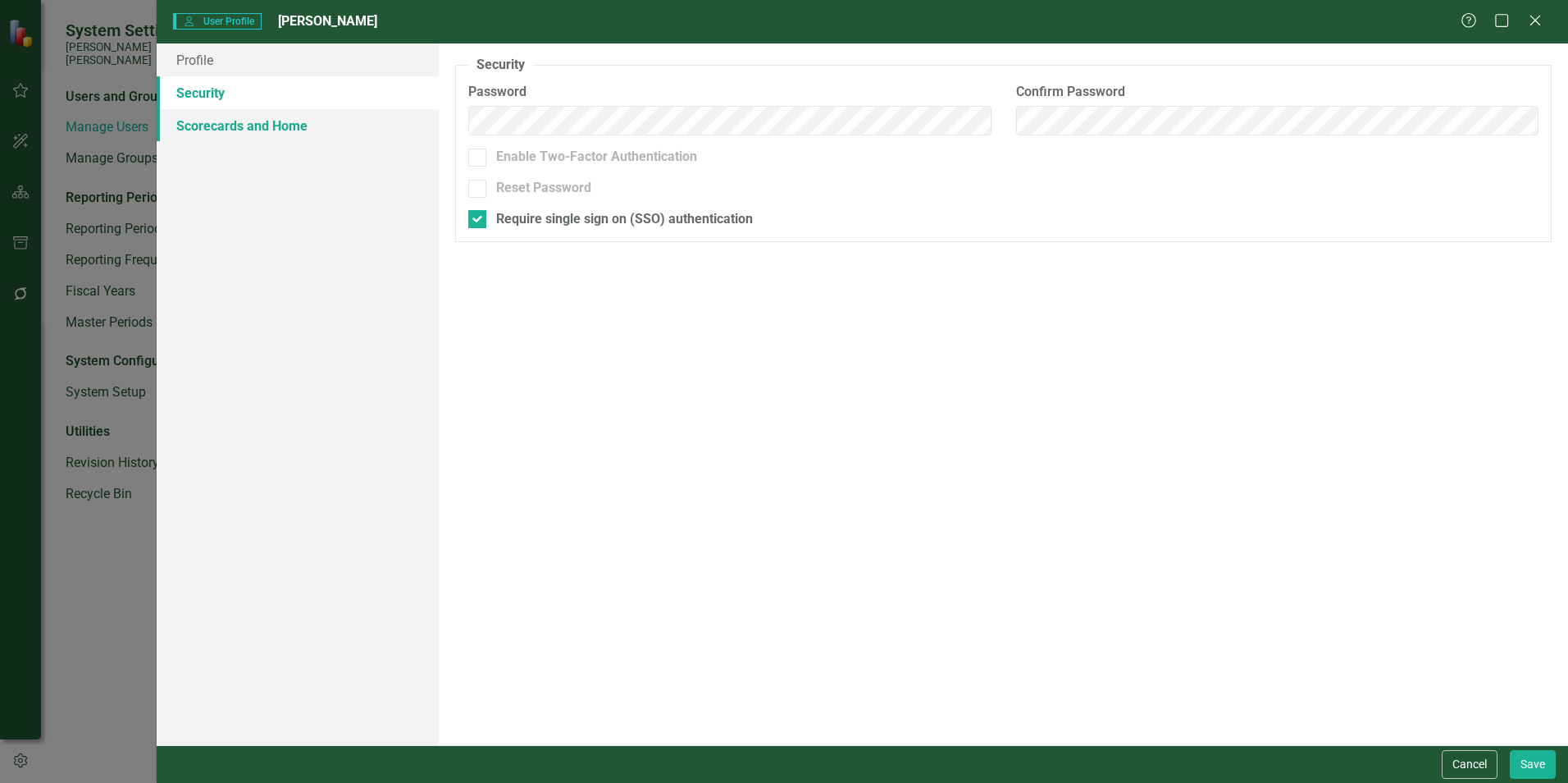
click at [237, 125] on link "Scorecards and Home" at bounding box center [297, 125] width 282 height 33
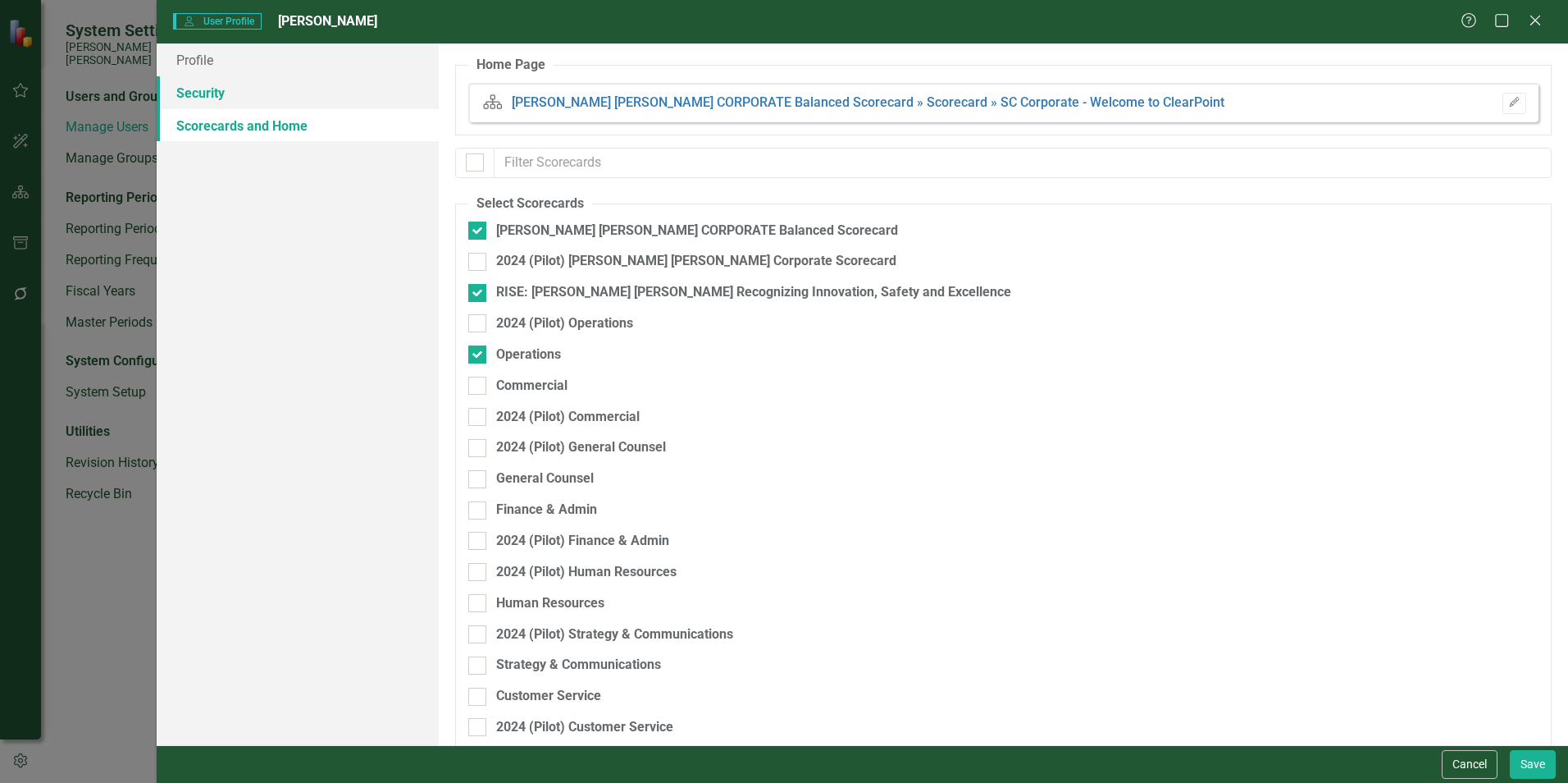
click at [215, 106] on link "Security" at bounding box center [297, 92] width 282 height 33
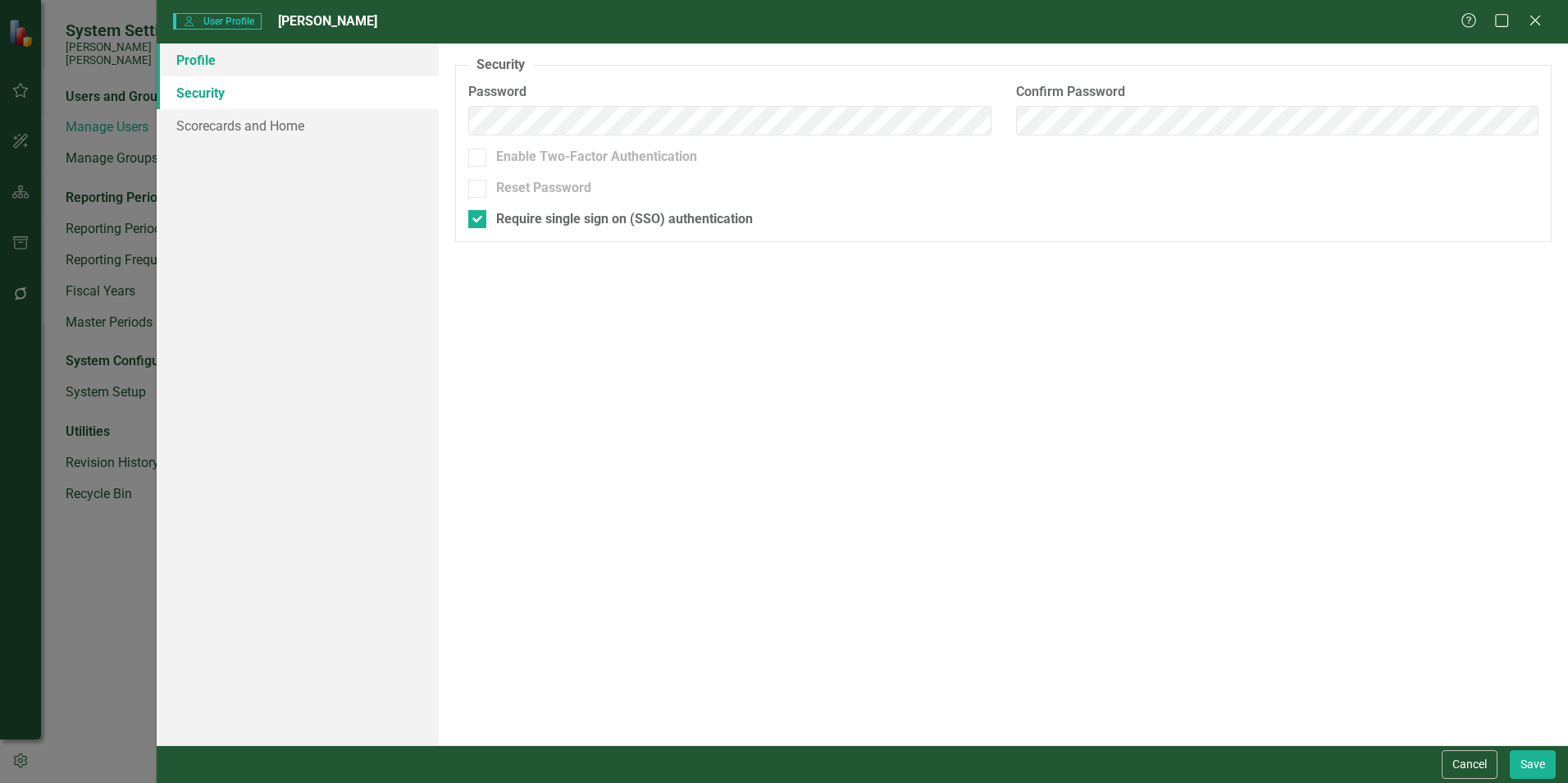
click at [207, 59] on link "Profile" at bounding box center [297, 59] width 282 height 33
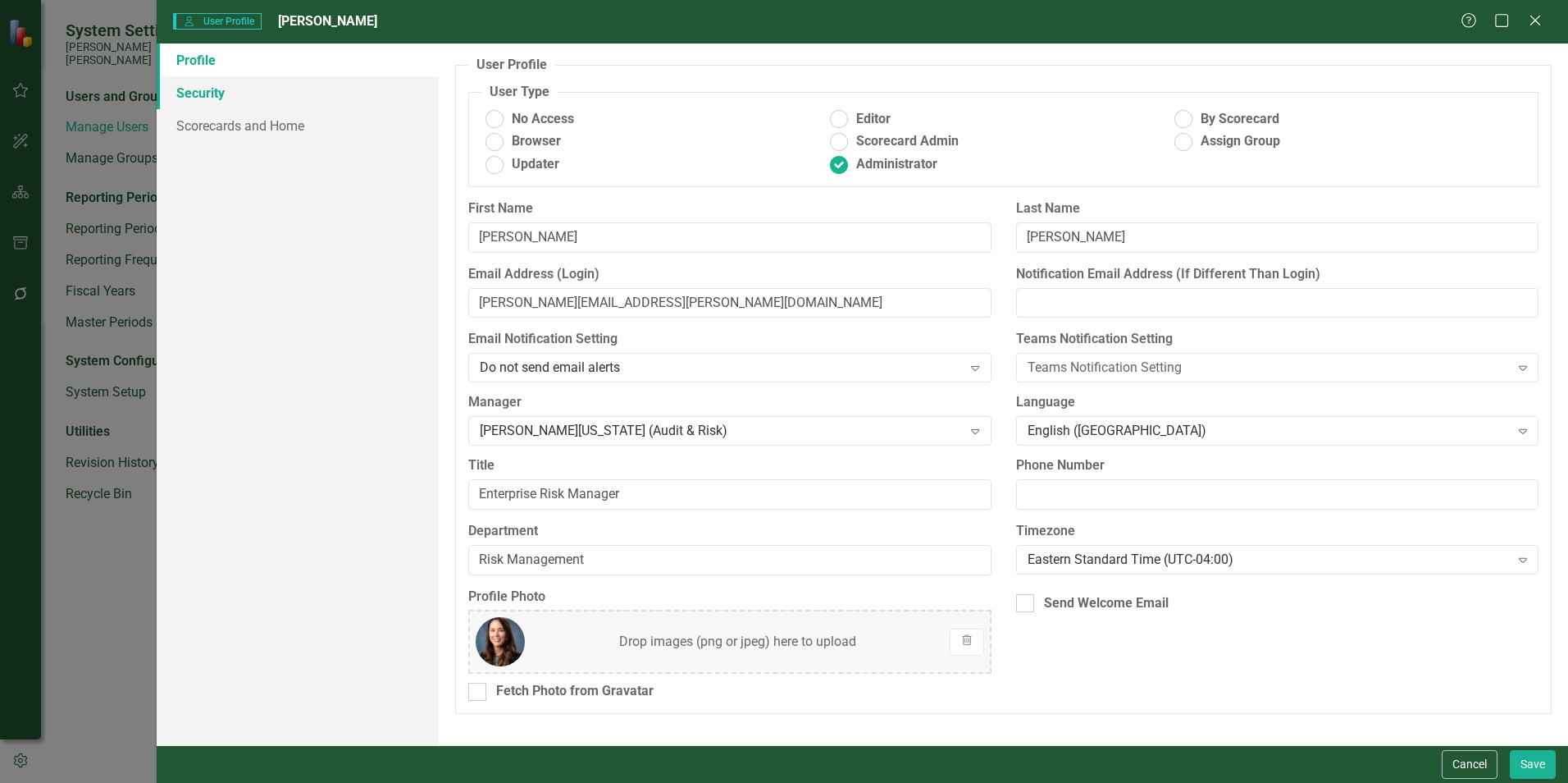
click at [216, 93] on link "Security" at bounding box center [297, 92] width 282 height 33
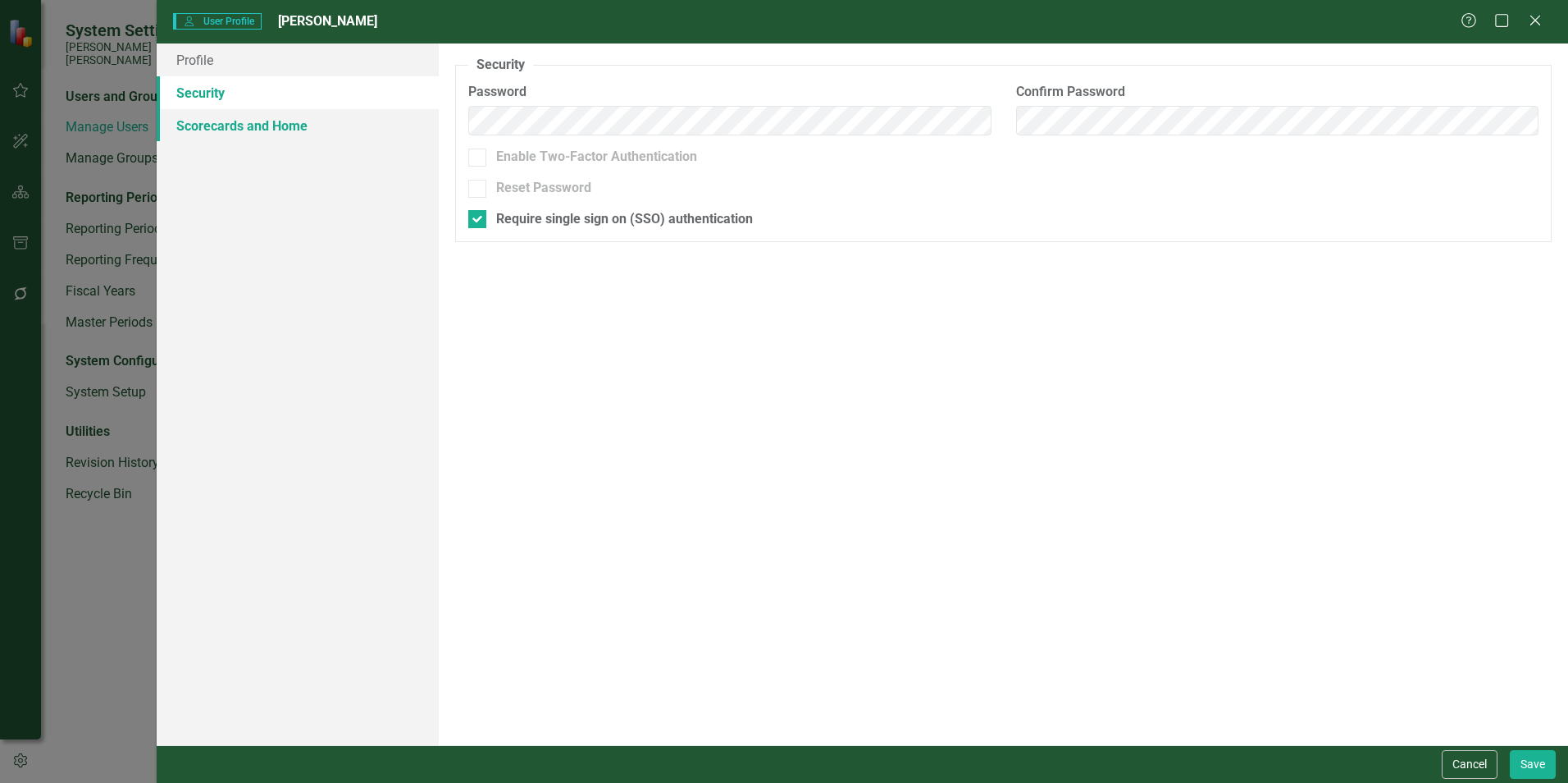
click at [237, 128] on link "Scorecards and Home" at bounding box center [297, 125] width 282 height 33
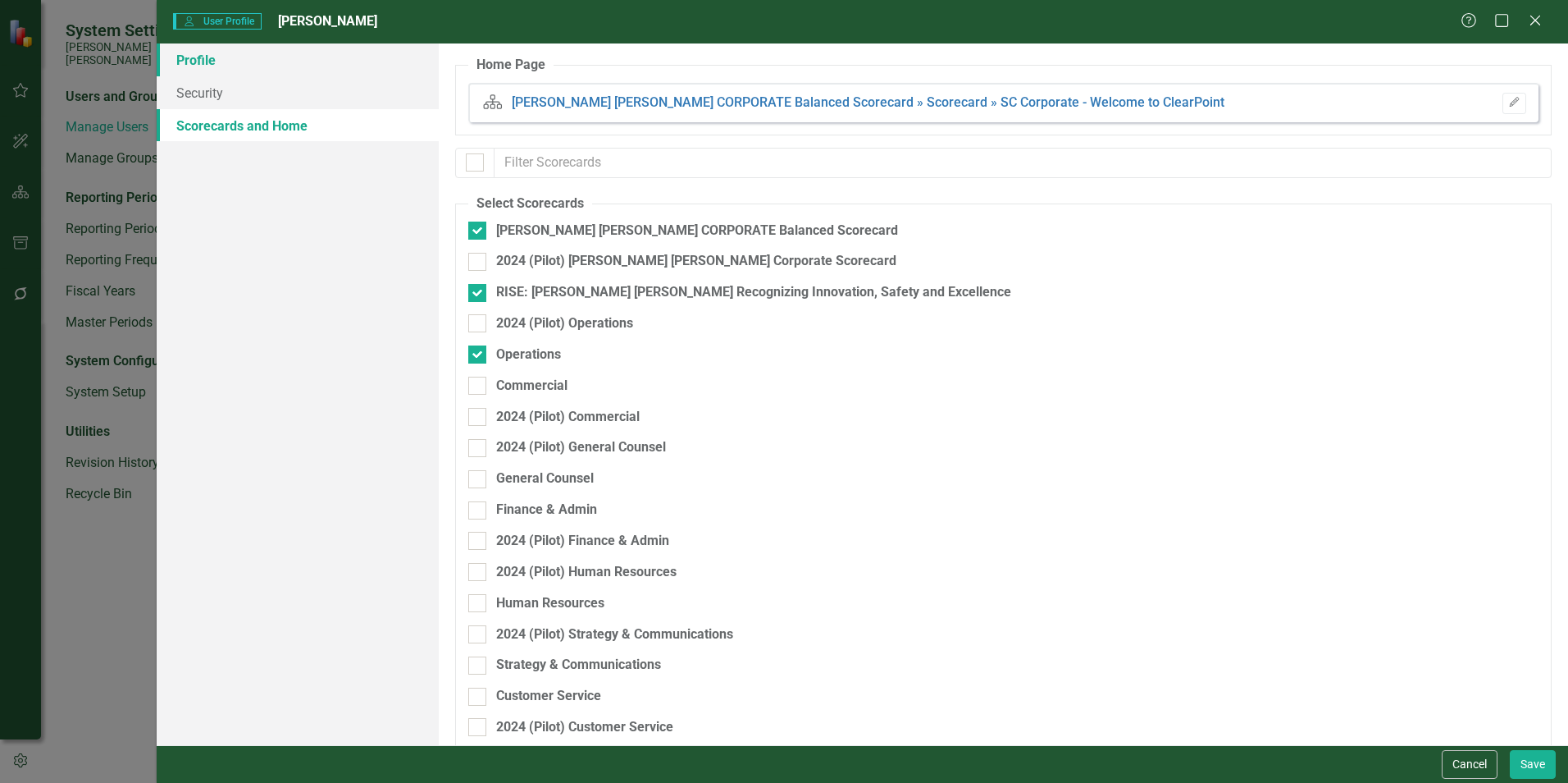
click at [213, 68] on link "Profile" at bounding box center [297, 59] width 282 height 33
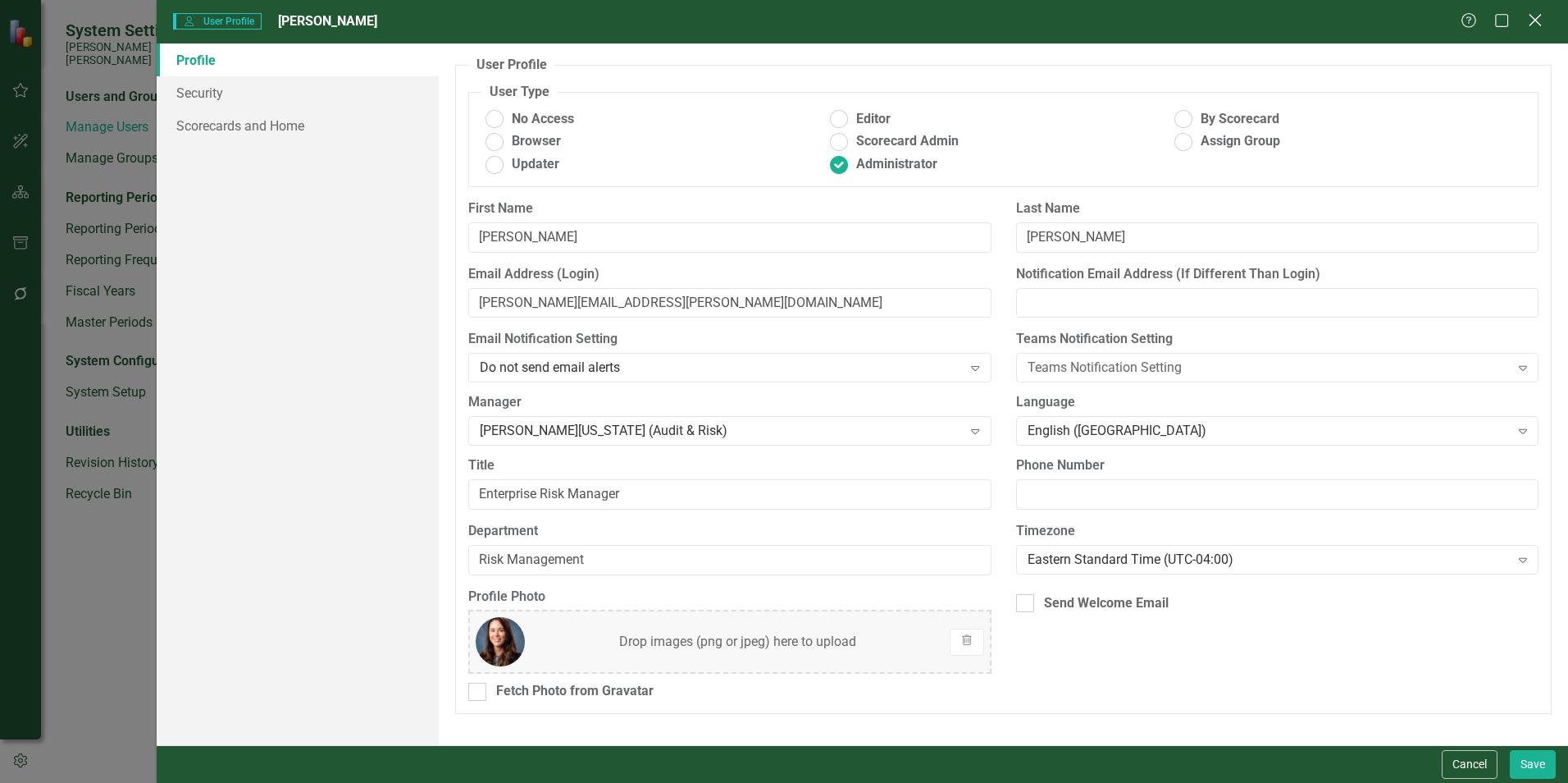
click at [1541, 27] on icon "Close" at bounding box center [1535, 20] width 21 height 16
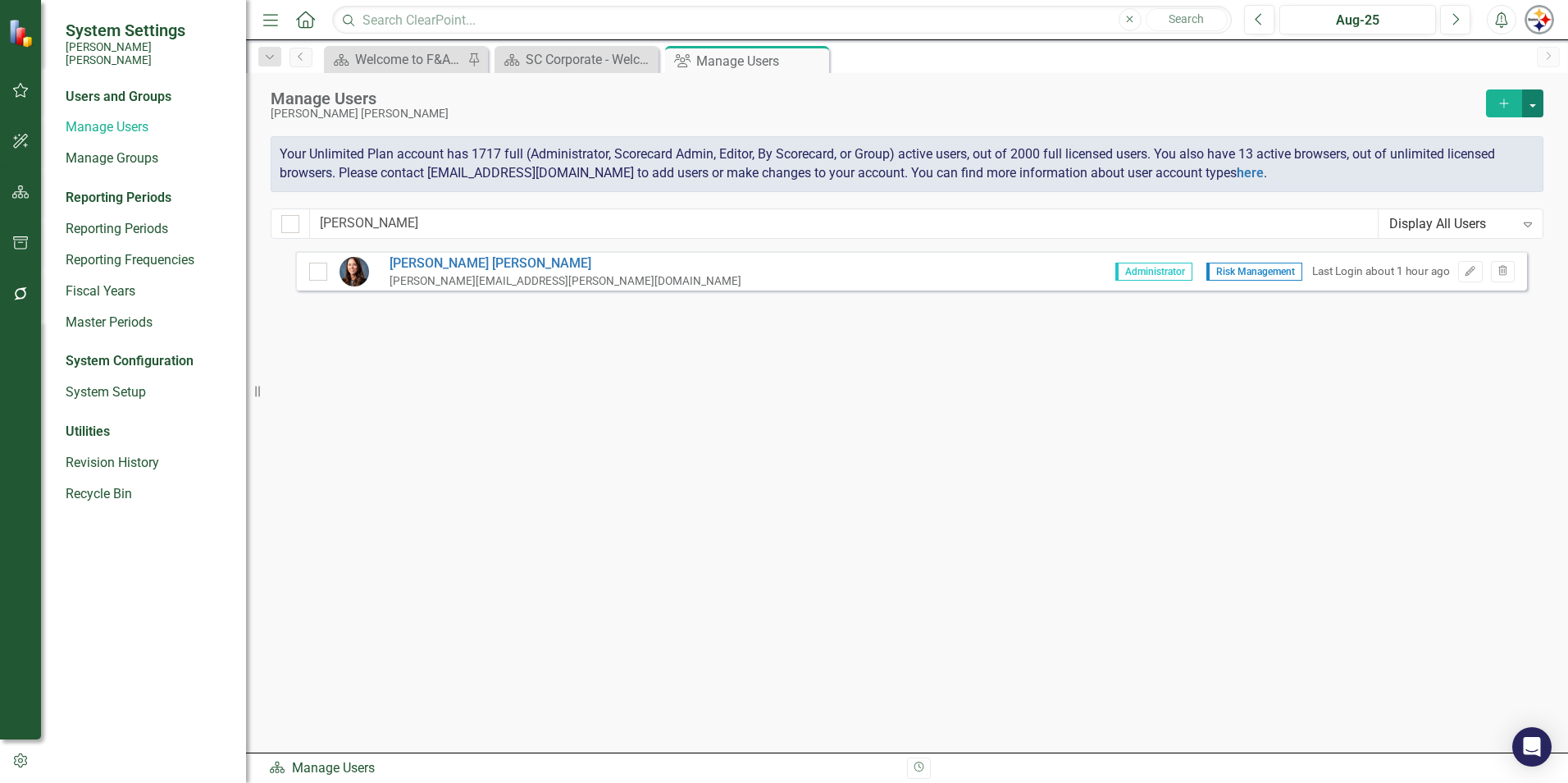
click at [1524, 107] on button "button" at bounding box center [1533, 103] width 22 height 28
click at [1487, 162] on link "Add Multiple Add Multiple Users" at bounding box center [1467, 164] width 152 height 31
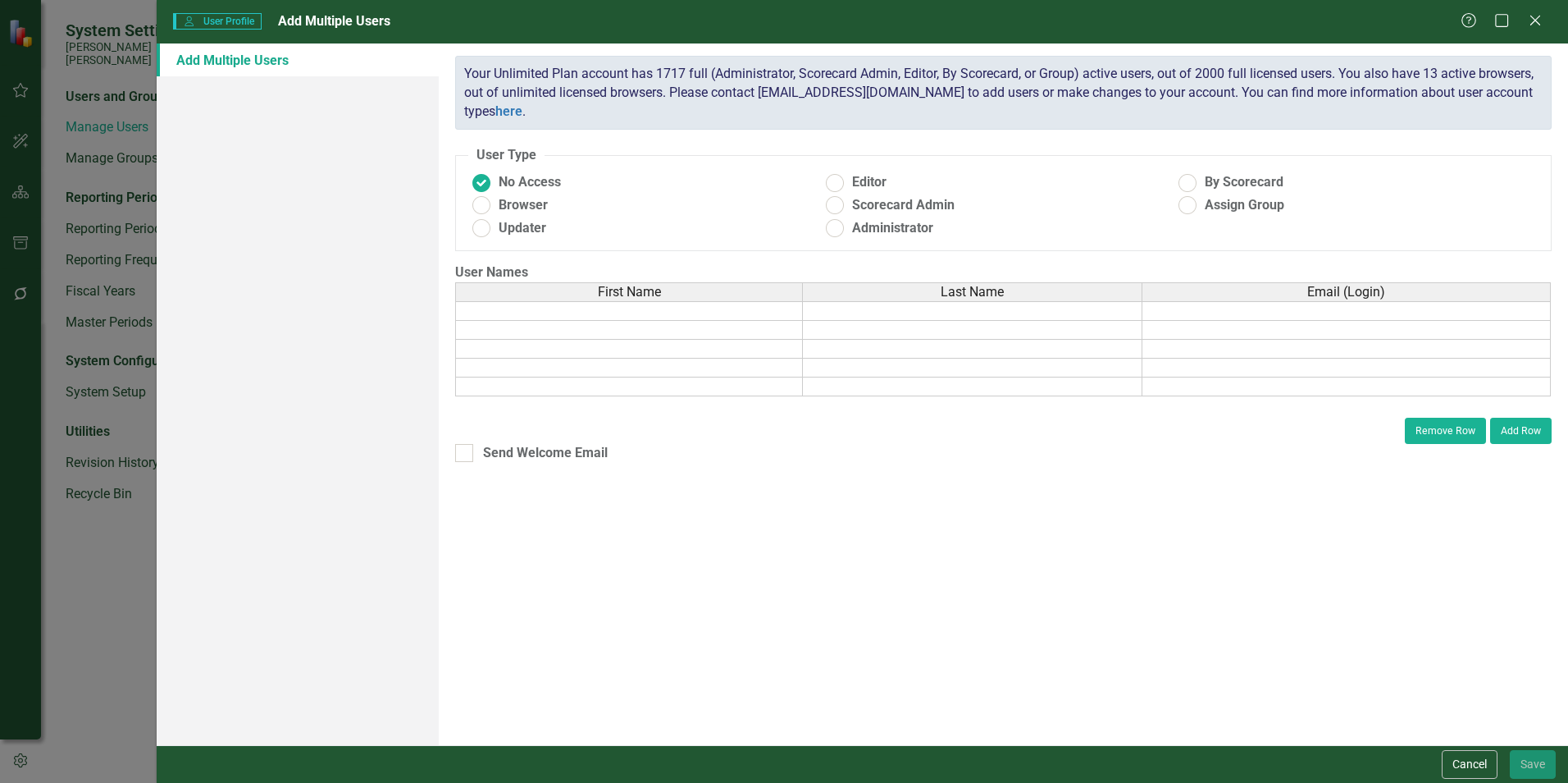
click at [1470, 764] on button "Cancel" at bounding box center [1470, 764] width 55 height 29
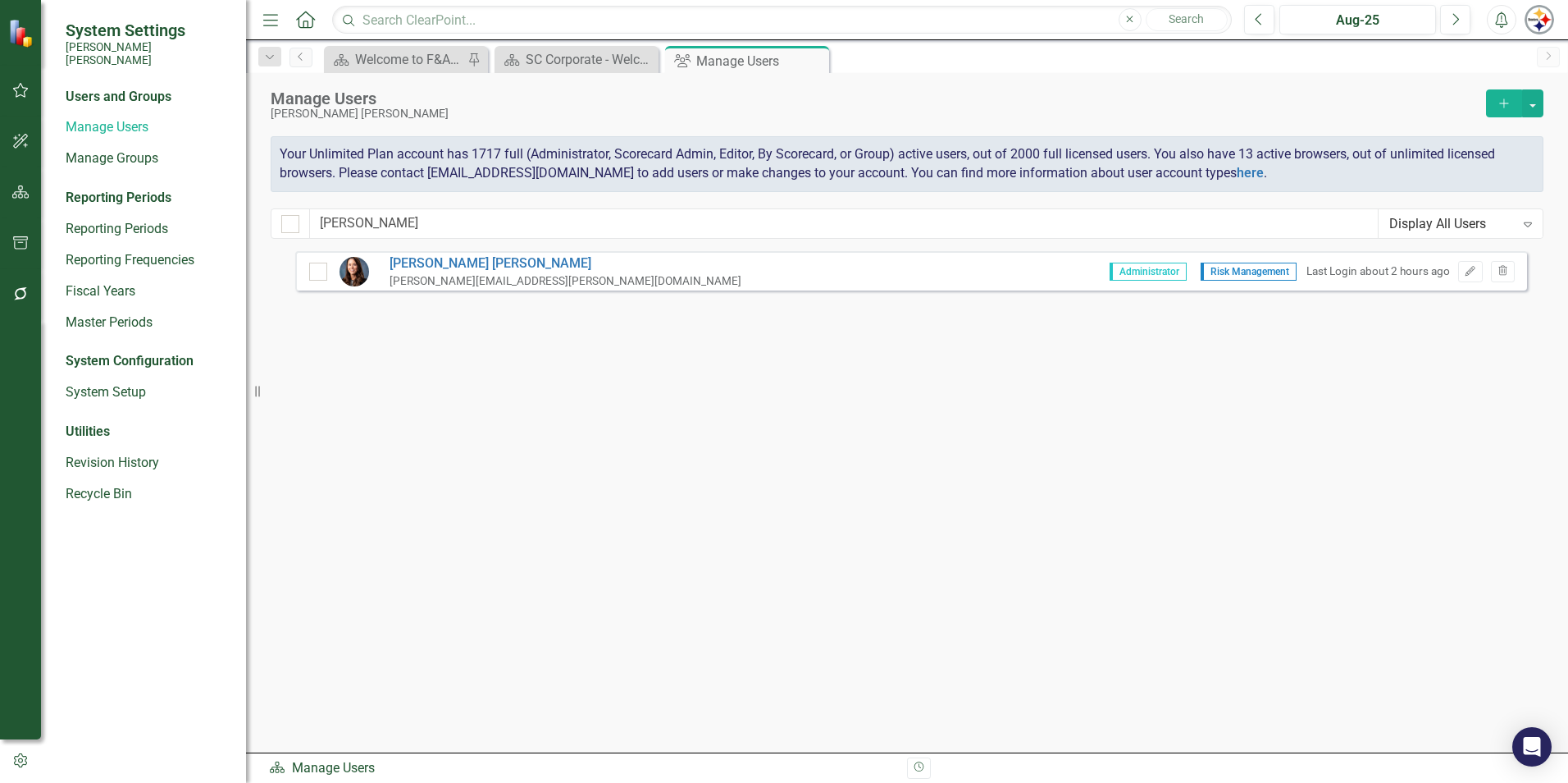
click at [114, 88] on div "Users and Groups" at bounding box center [148, 97] width 164 height 19
click at [1474, 275] on icon "Edit" at bounding box center [1470, 272] width 12 height 10
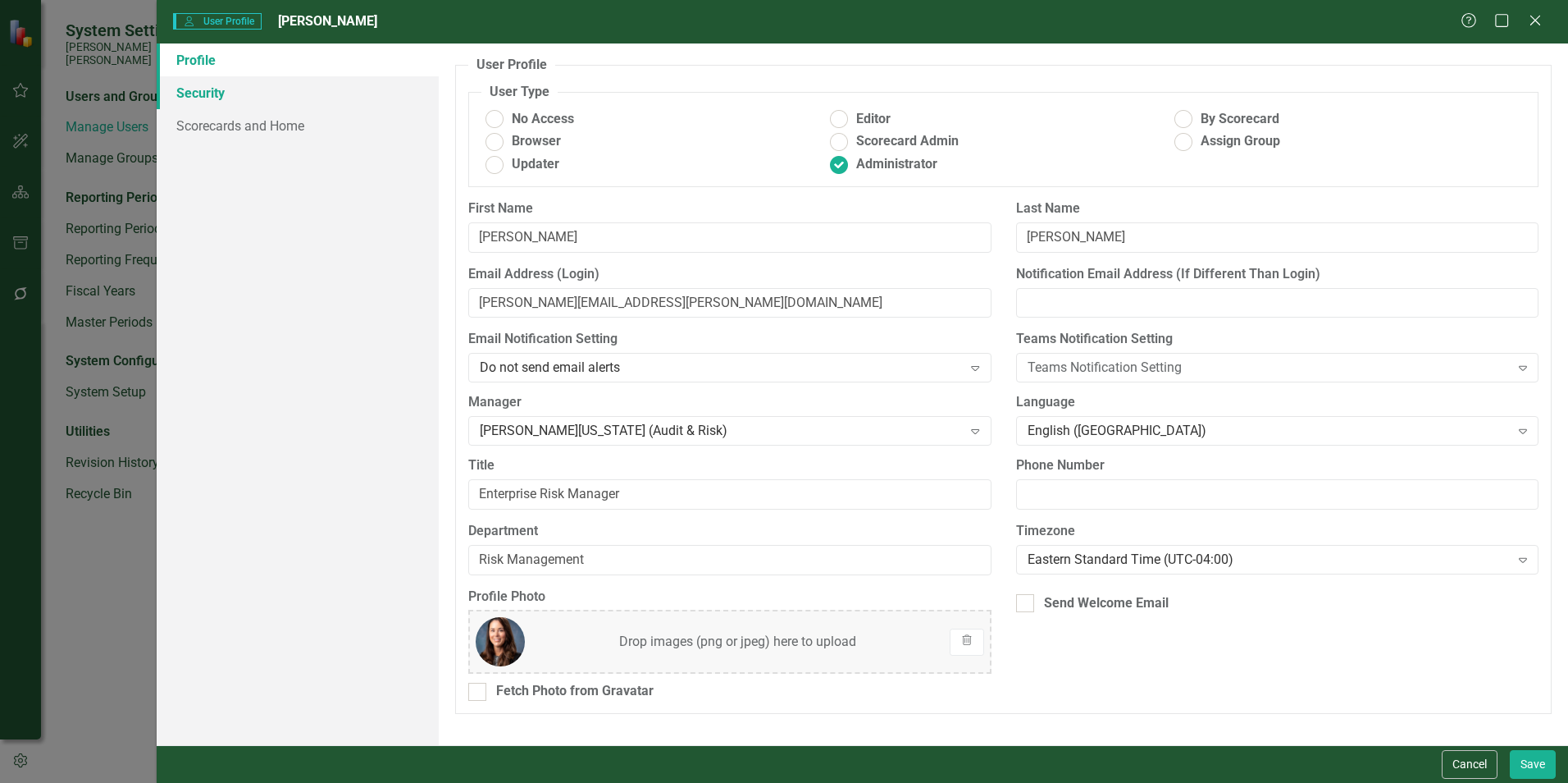
click at [228, 101] on link "Security" at bounding box center [297, 92] width 282 height 33
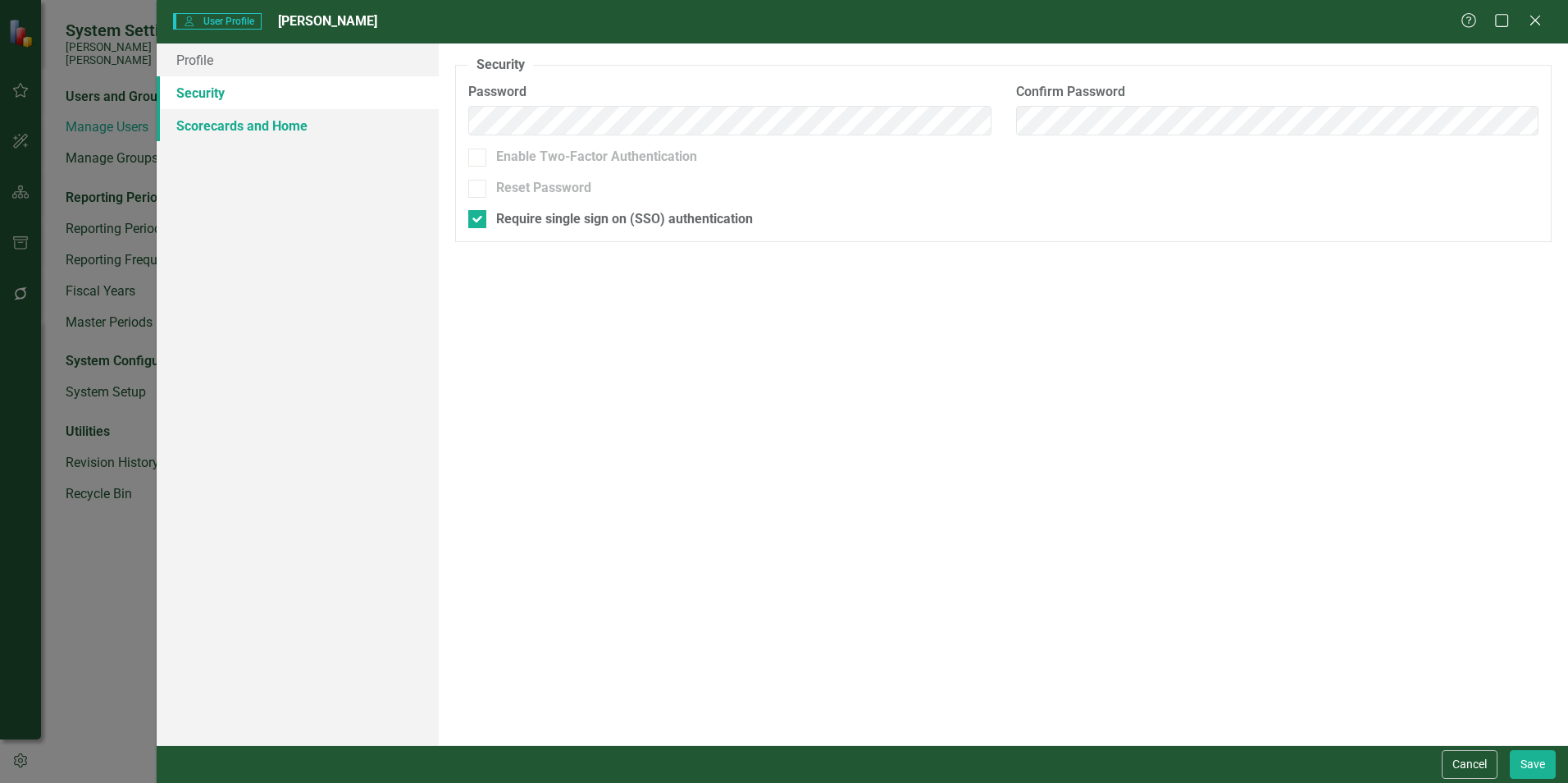
click at [241, 133] on link "Scorecards and Home" at bounding box center [297, 125] width 282 height 33
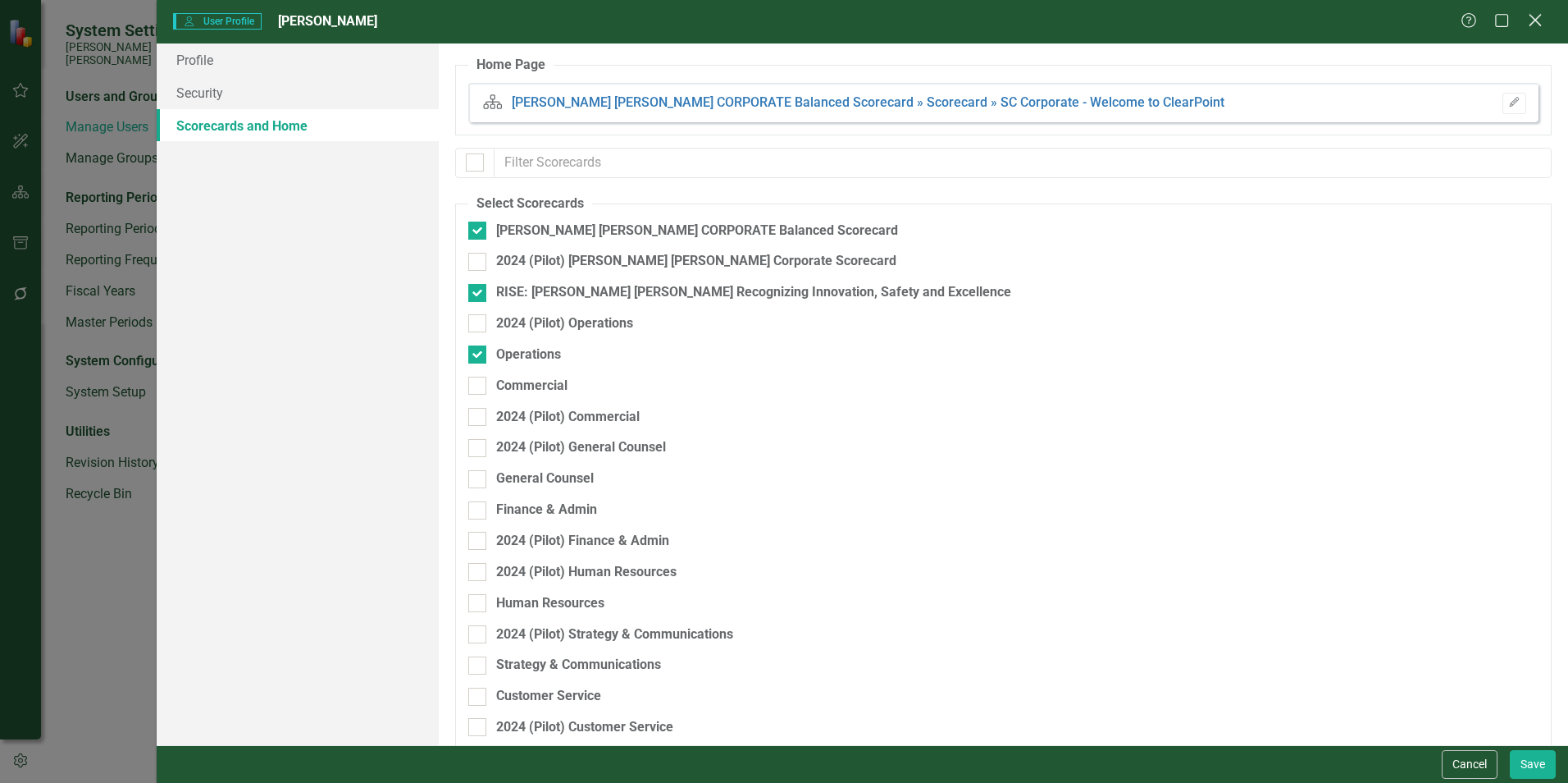
click at [1541, 27] on icon at bounding box center [1535, 20] width 12 height 12
